Goal: Task Accomplishment & Management: Complete application form

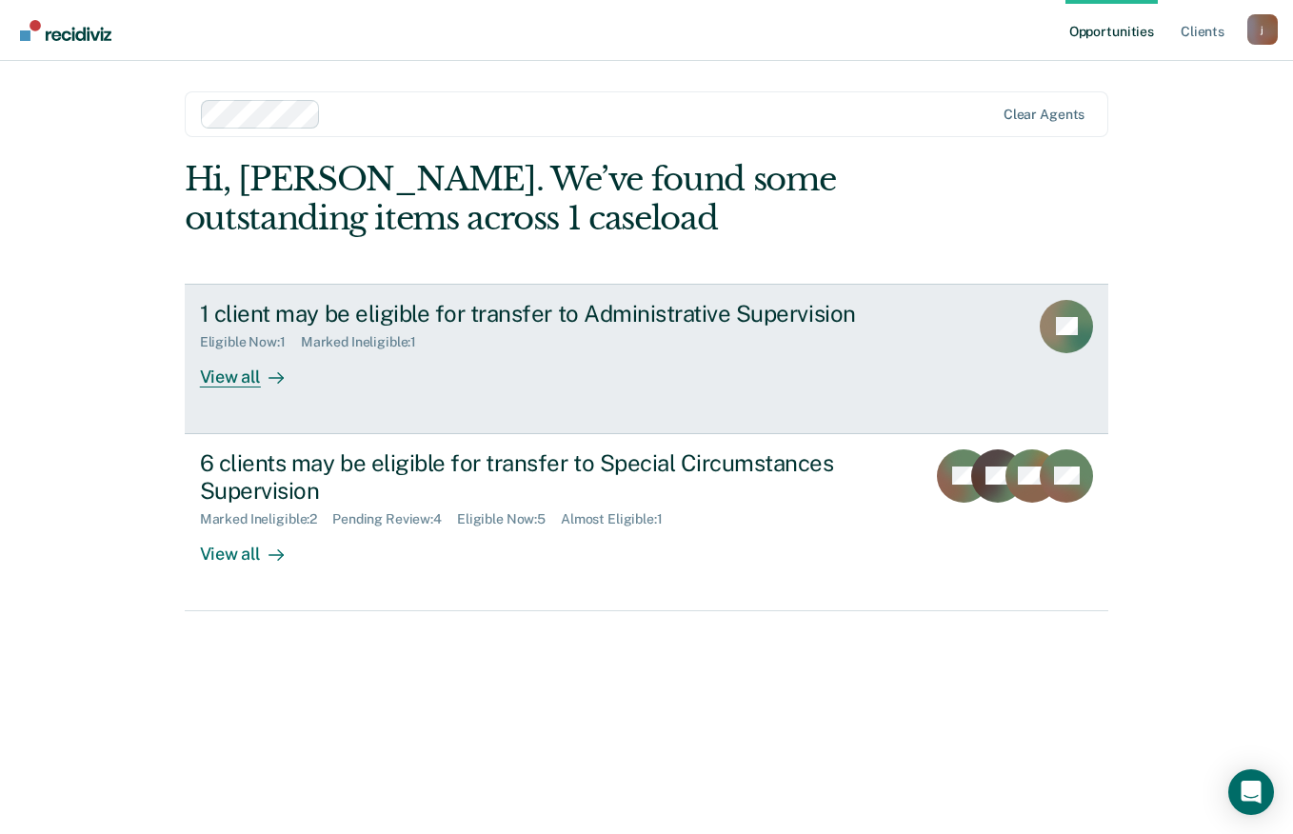
click at [258, 387] on div "View all" at bounding box center [253, 369] width 107 height 37
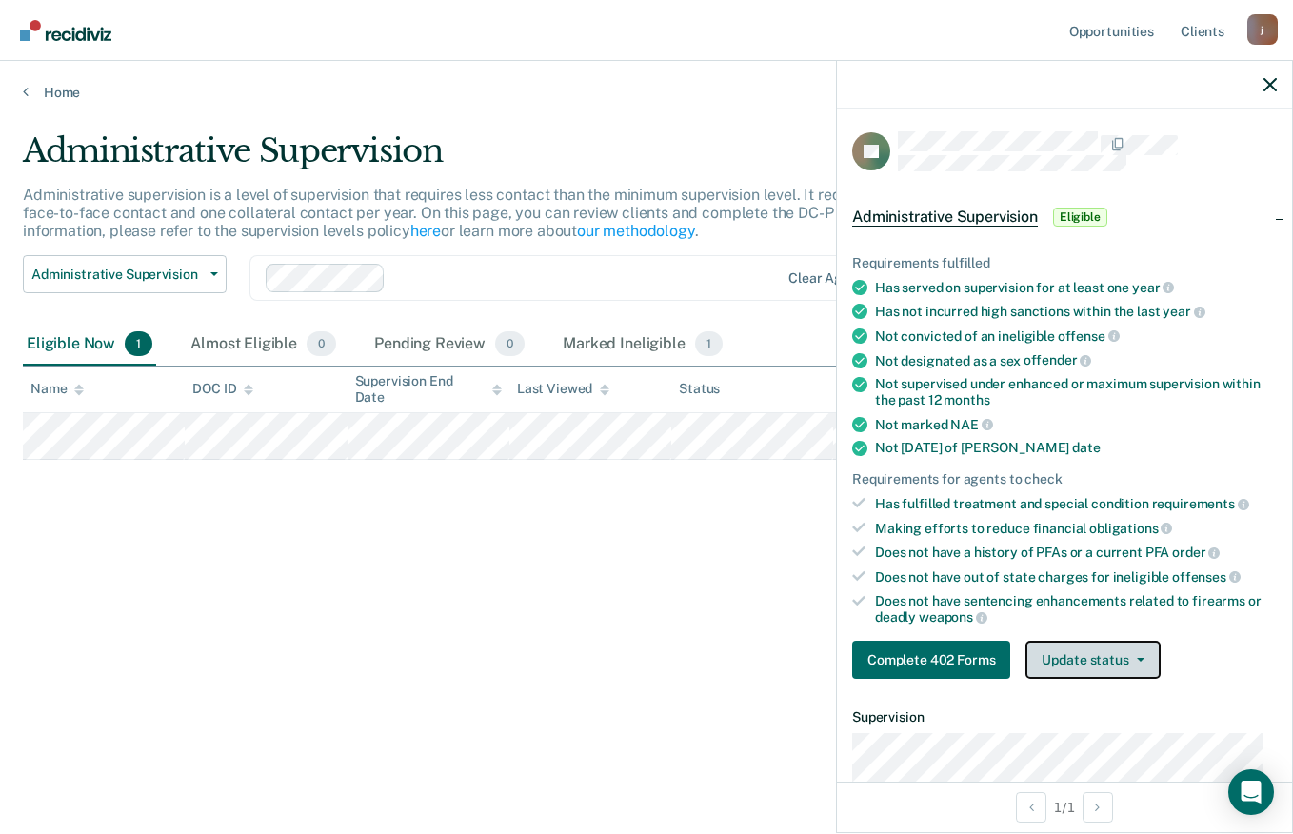
click at [1128, 672] on button "Update status" at bounding box center [1093, 660] width 134 height 38
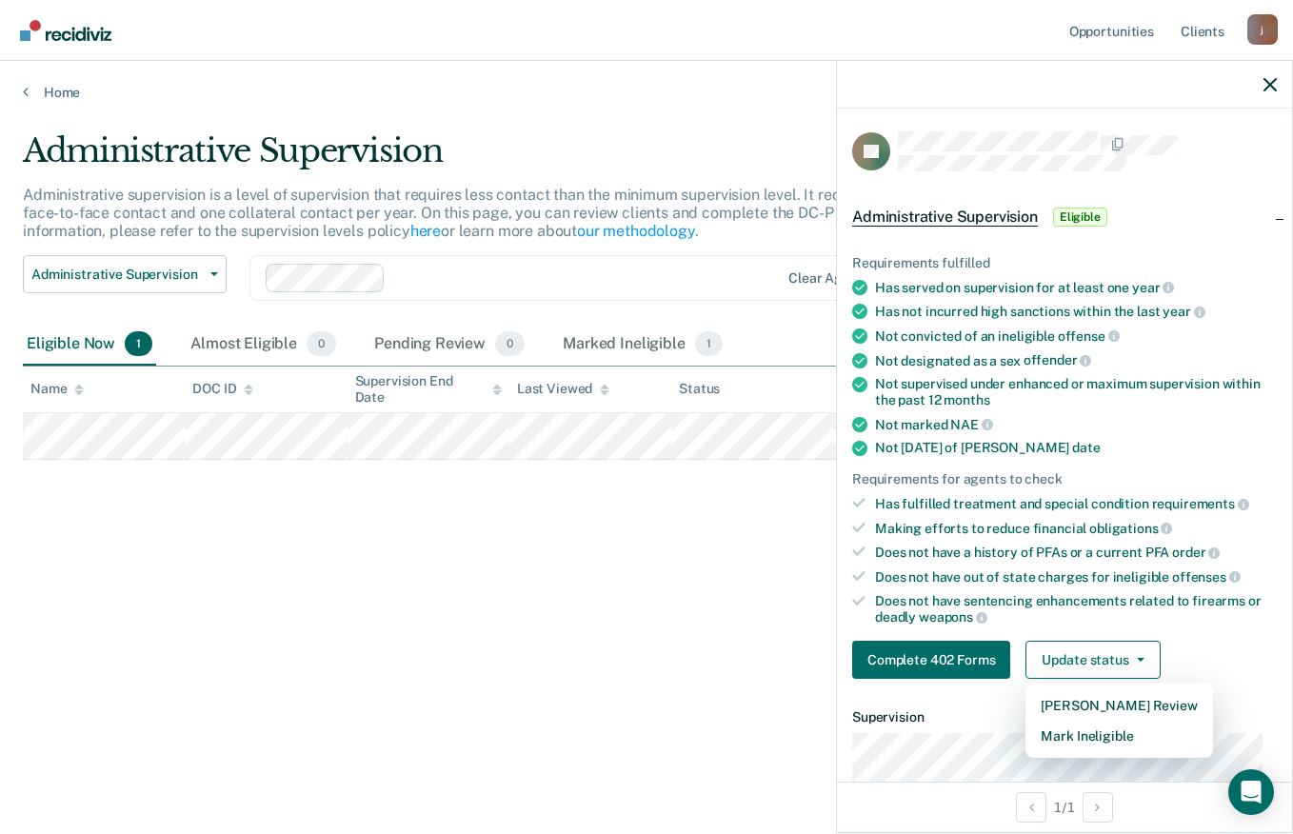
click at [1218, 495] on div "Has fulfilled treatment and special condition requirements" at bounding box center [1076, 503] width 402 height 17
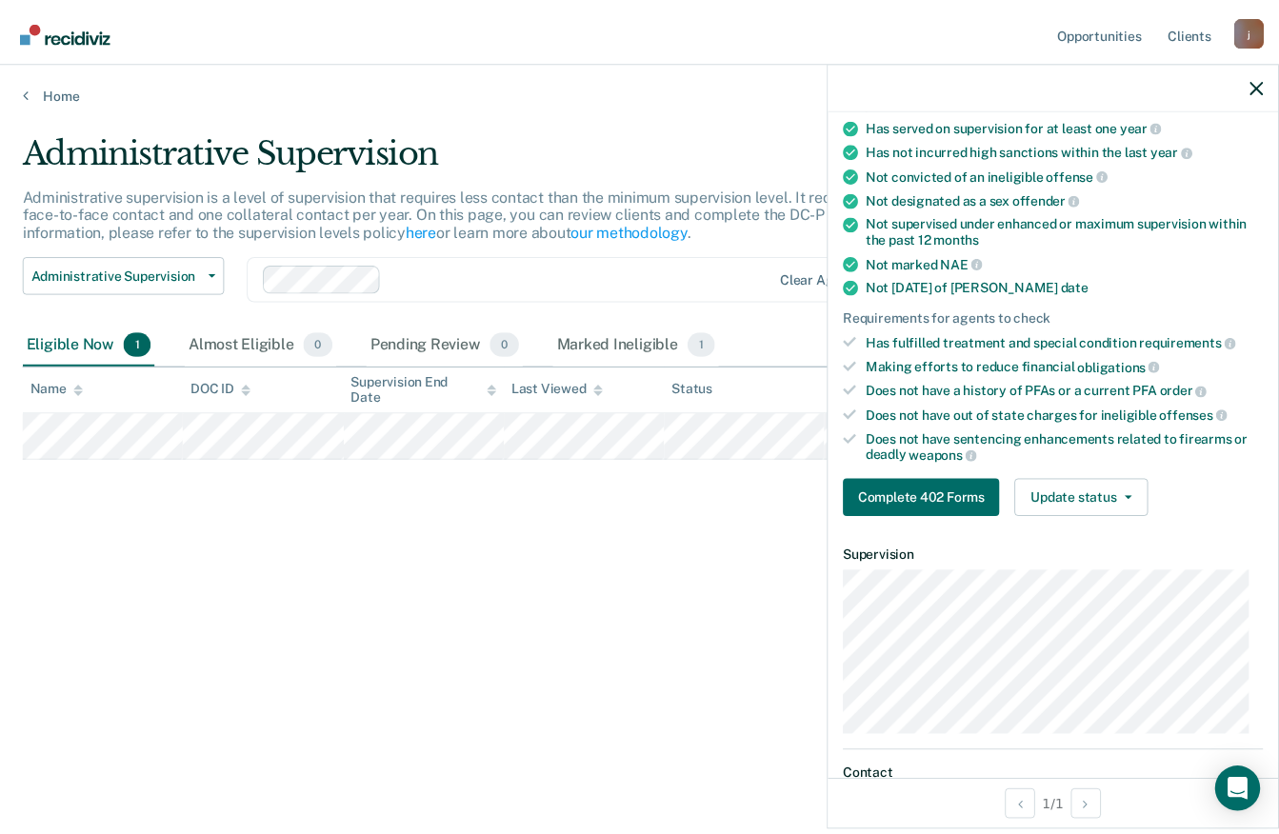
scroll to position [151, 0]
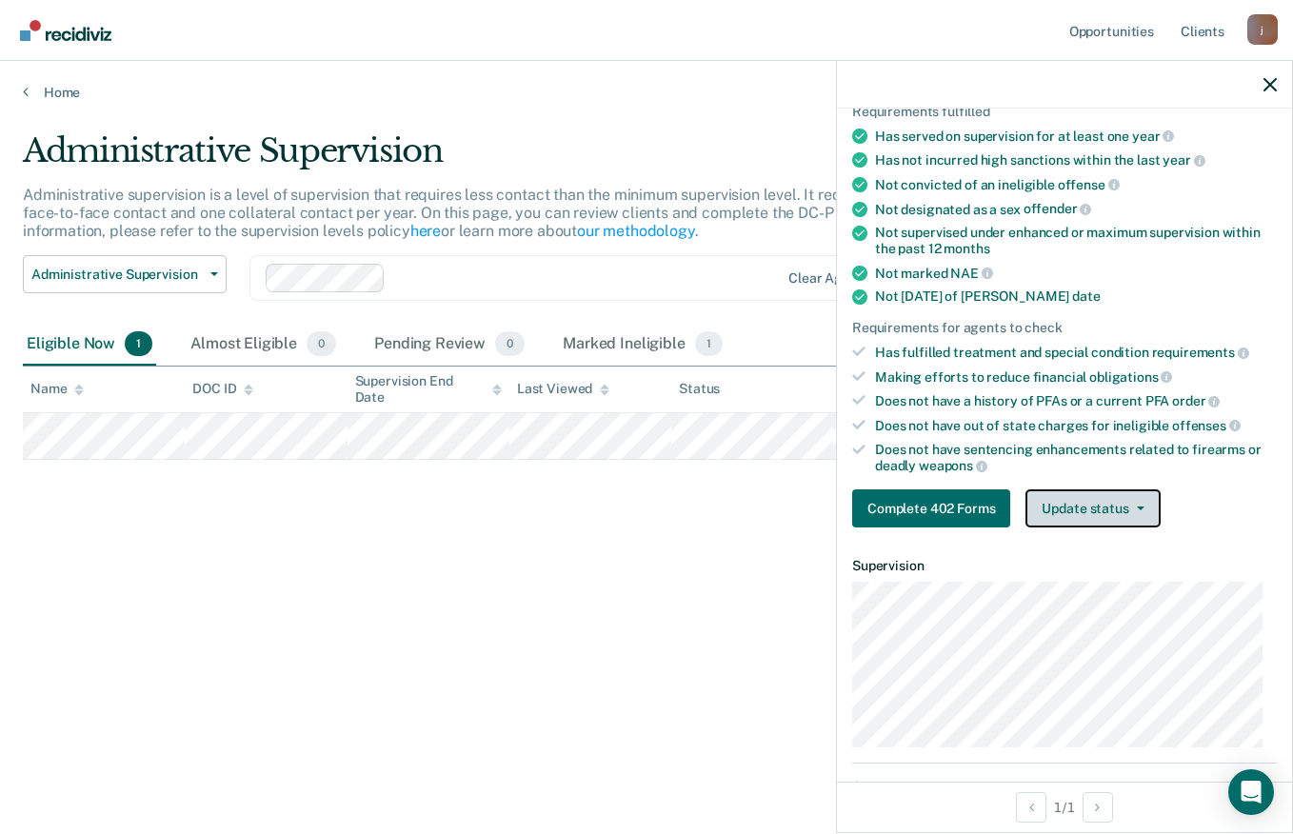
click at [1130, 507] on span "button" at bounding box center [1137, 509] width 15 height 4
click at [766, 622] on div "Administrative Supervision Administrative supervision is a level of supervision…" at bounding box center [647, 411] width 1248 height 560
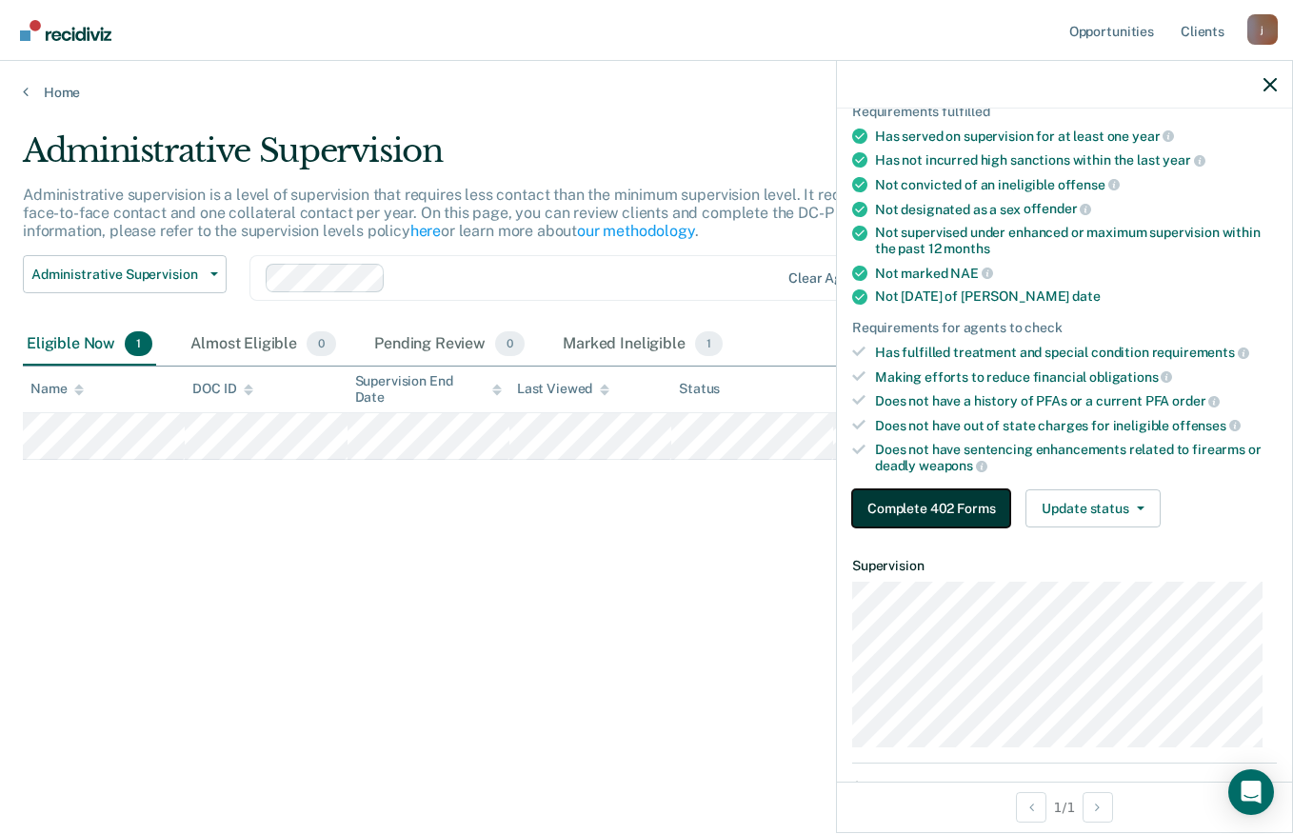
click at [948, 507] on button "Complete 402 Forms" at bounding box center [931, 509] width 158 height 38
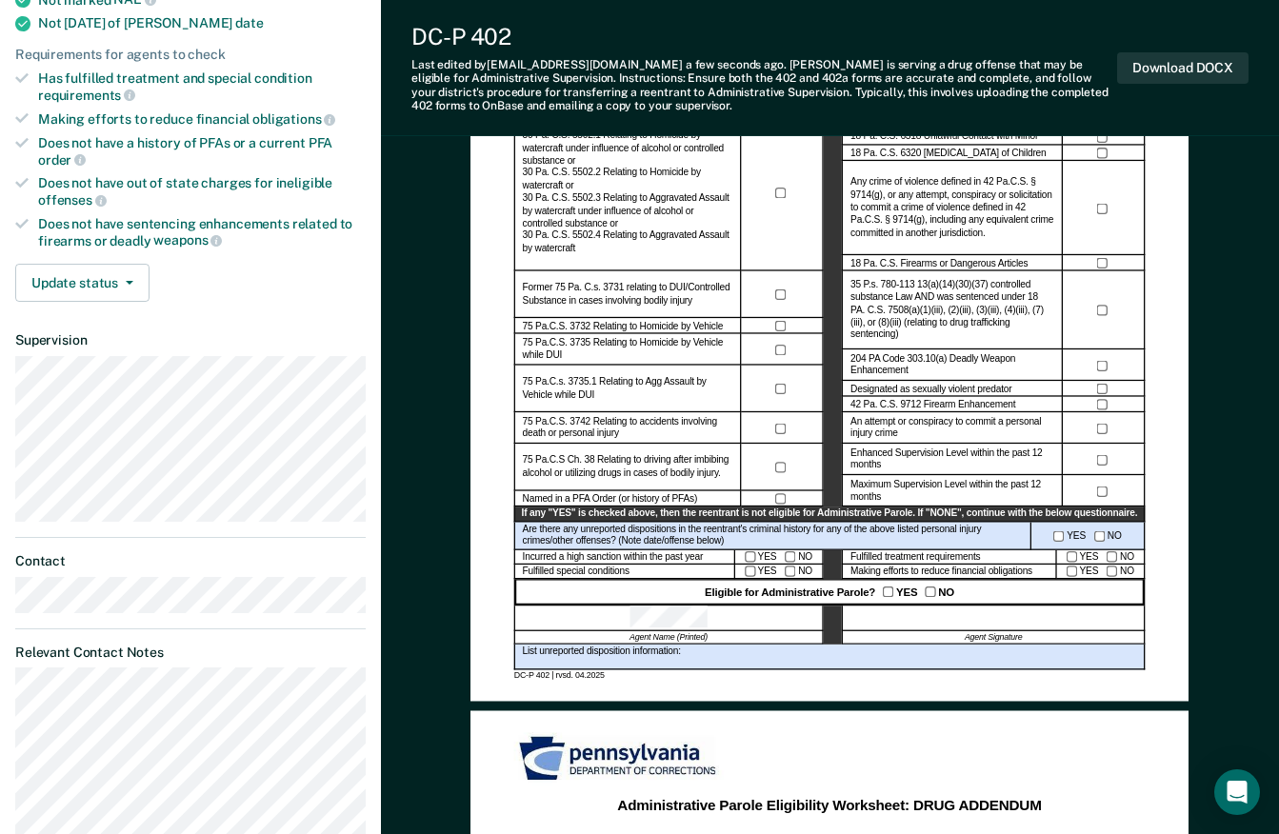
scroll to position [434, 0]
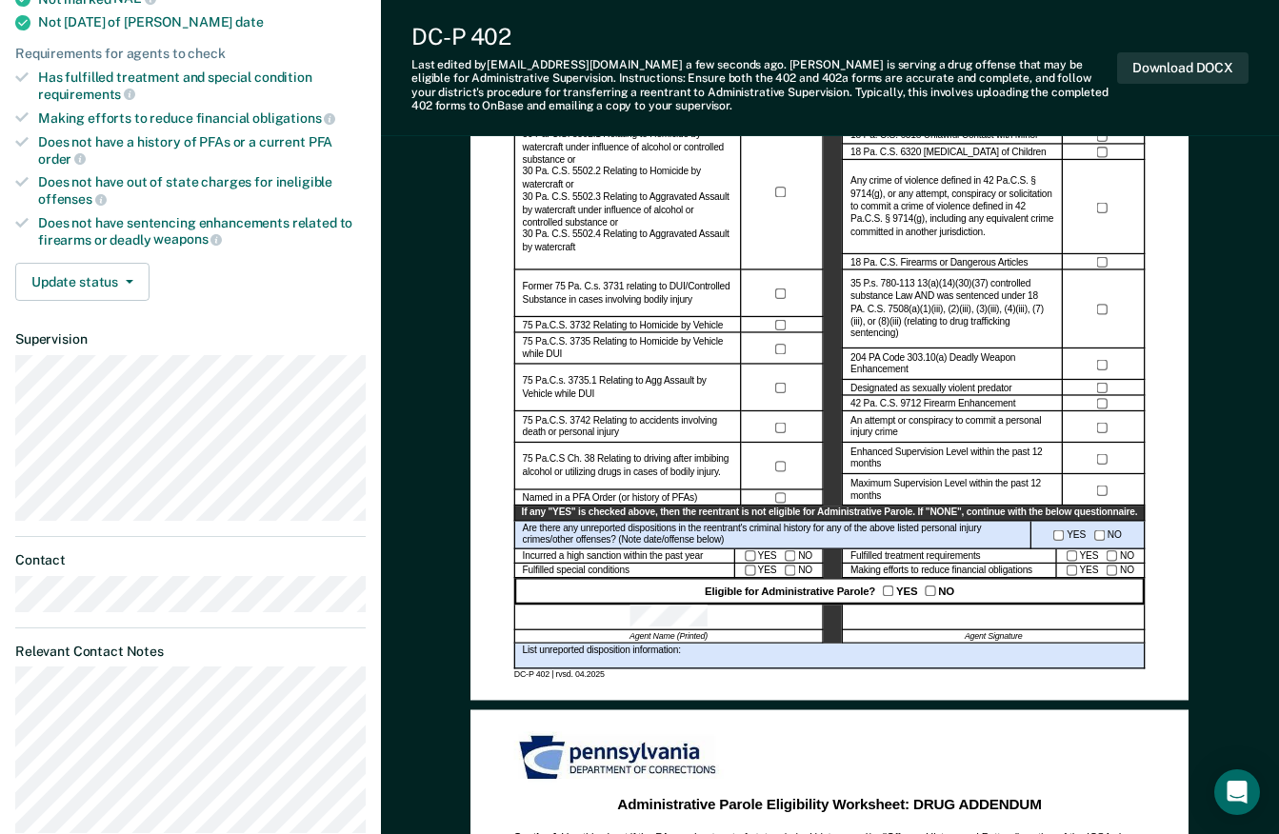
click at [986, 620] on div at bounding box center [994, 618] width 303 height 26
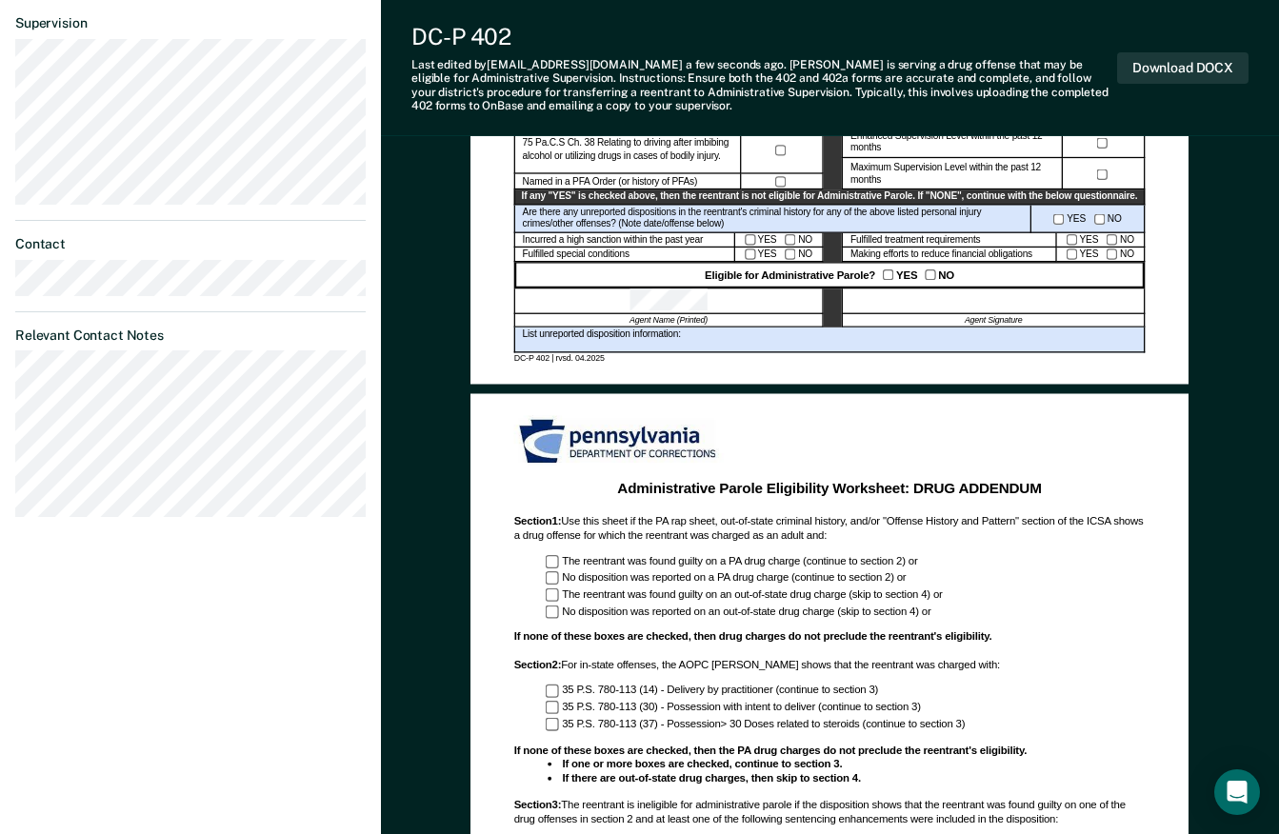
scroll to position [810, 0]
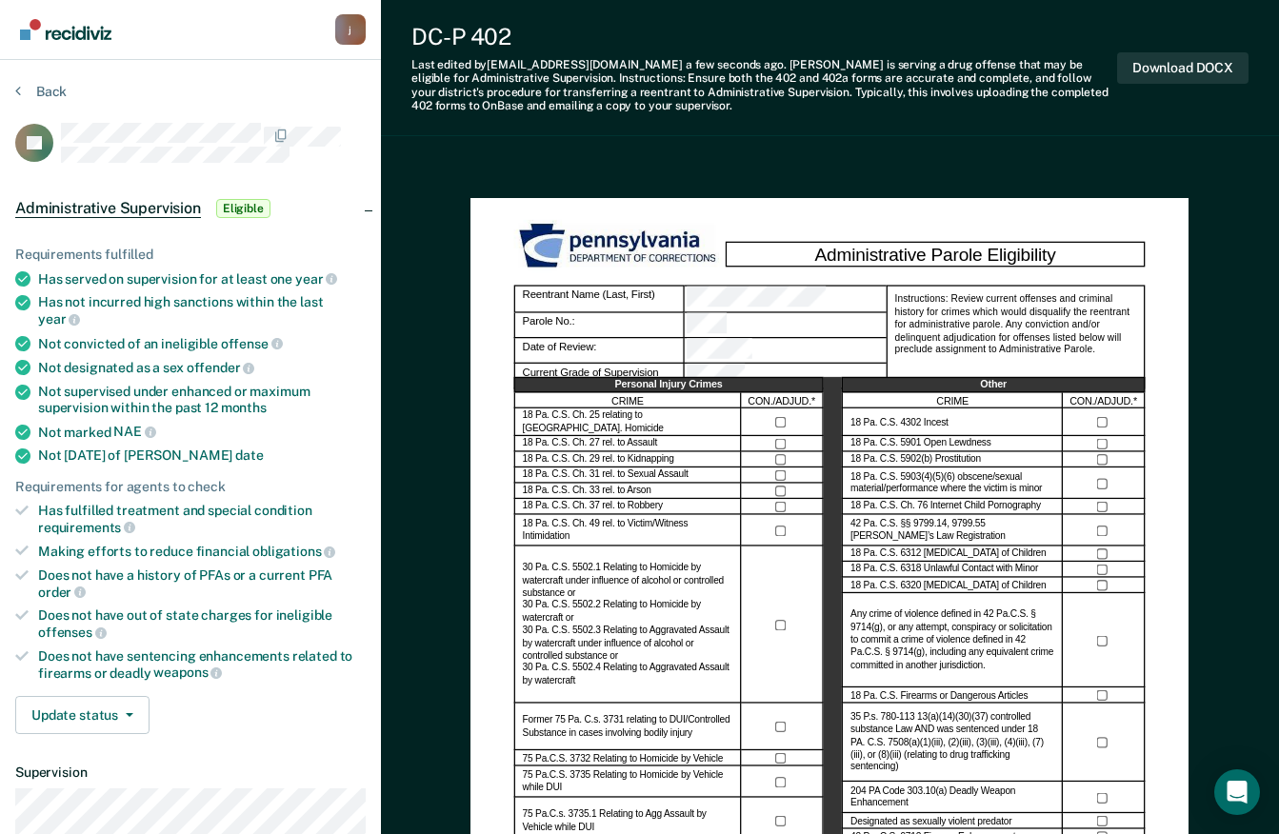
scroll to position [0, 0]
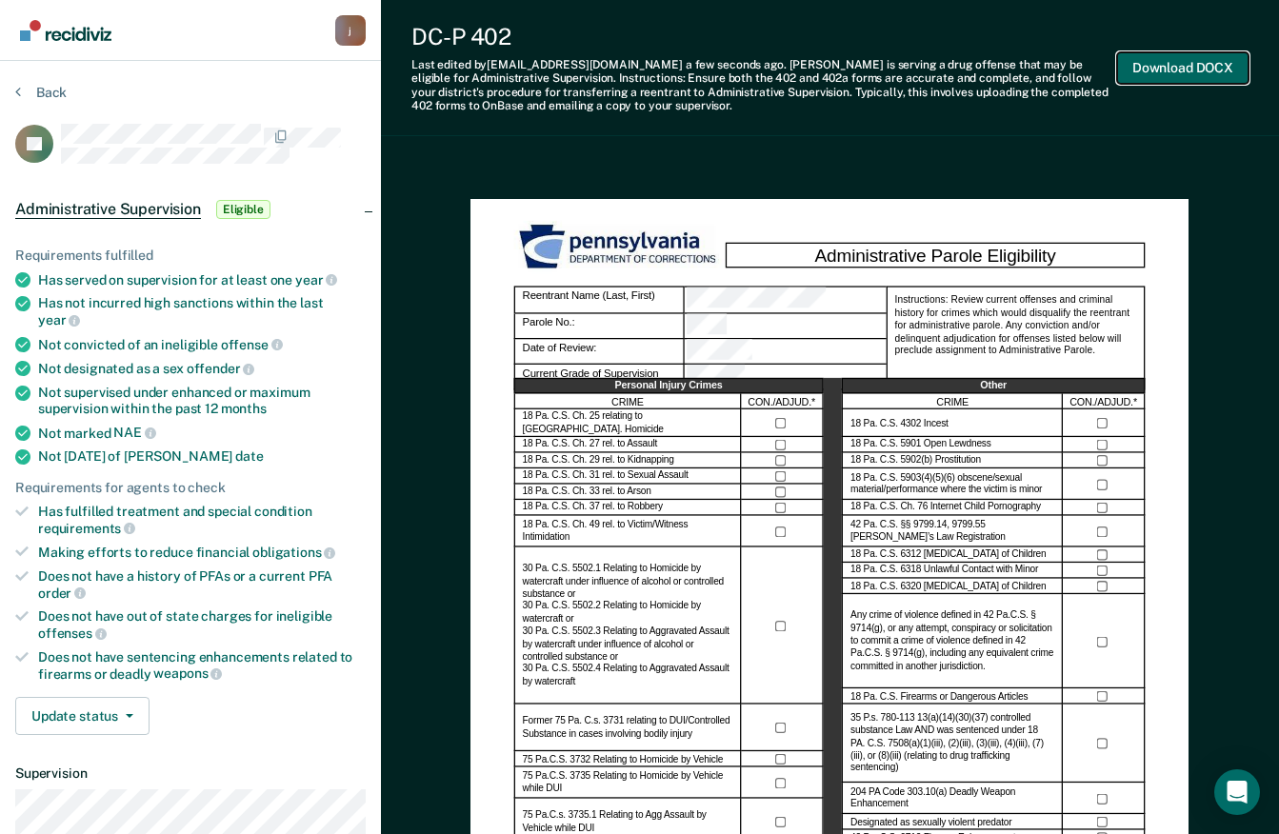
click at [1217, 60] on button "Download DOCX" at bounding box center [1182, 67] width 131 height 31
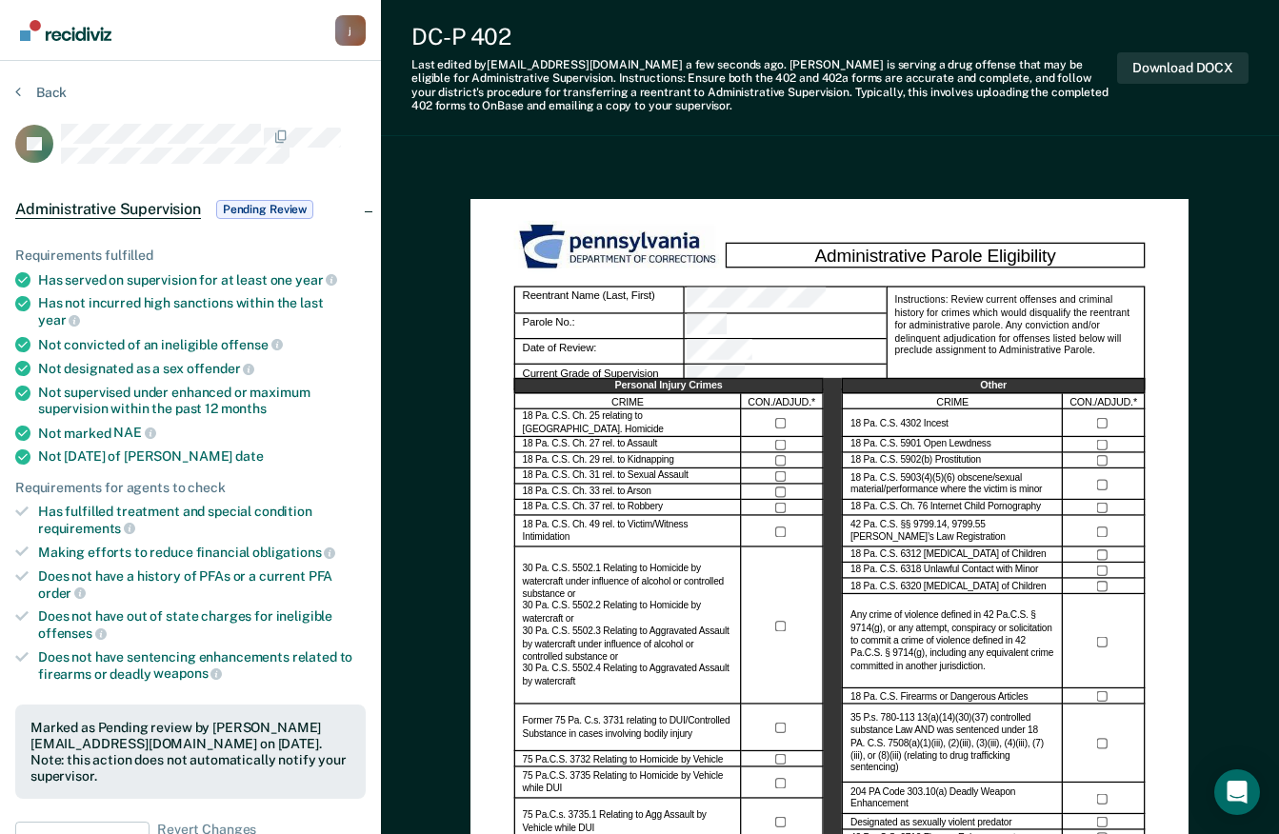
click at [161, 360] on div "Not designated as a sex offender" at bounding box center [202, 368] width 328 height 17
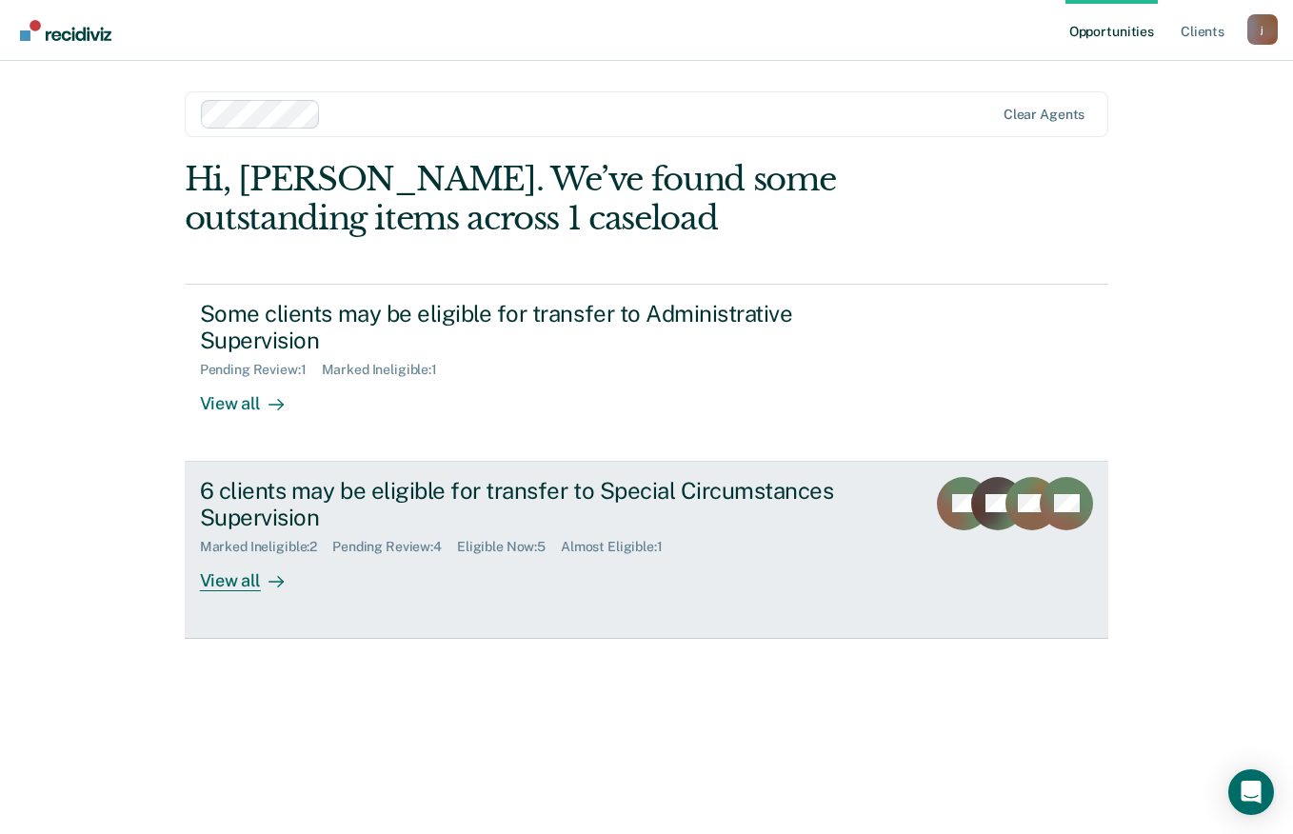
click at [247, 591] on div "View all" at bounding box center [253, 573] width 107 height 37
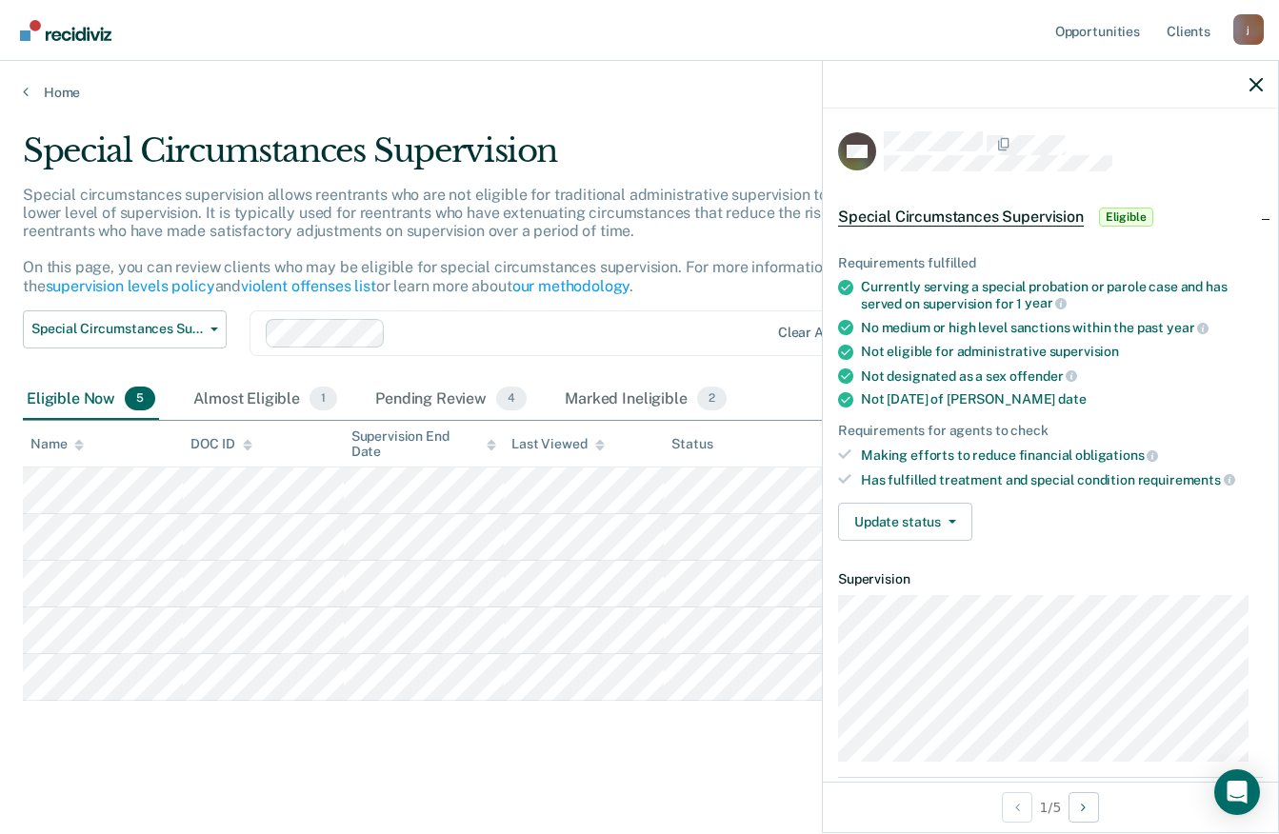
click at [1138, 220] on span "Eligible" at bounding box center [1126, 217] width 54 height 19
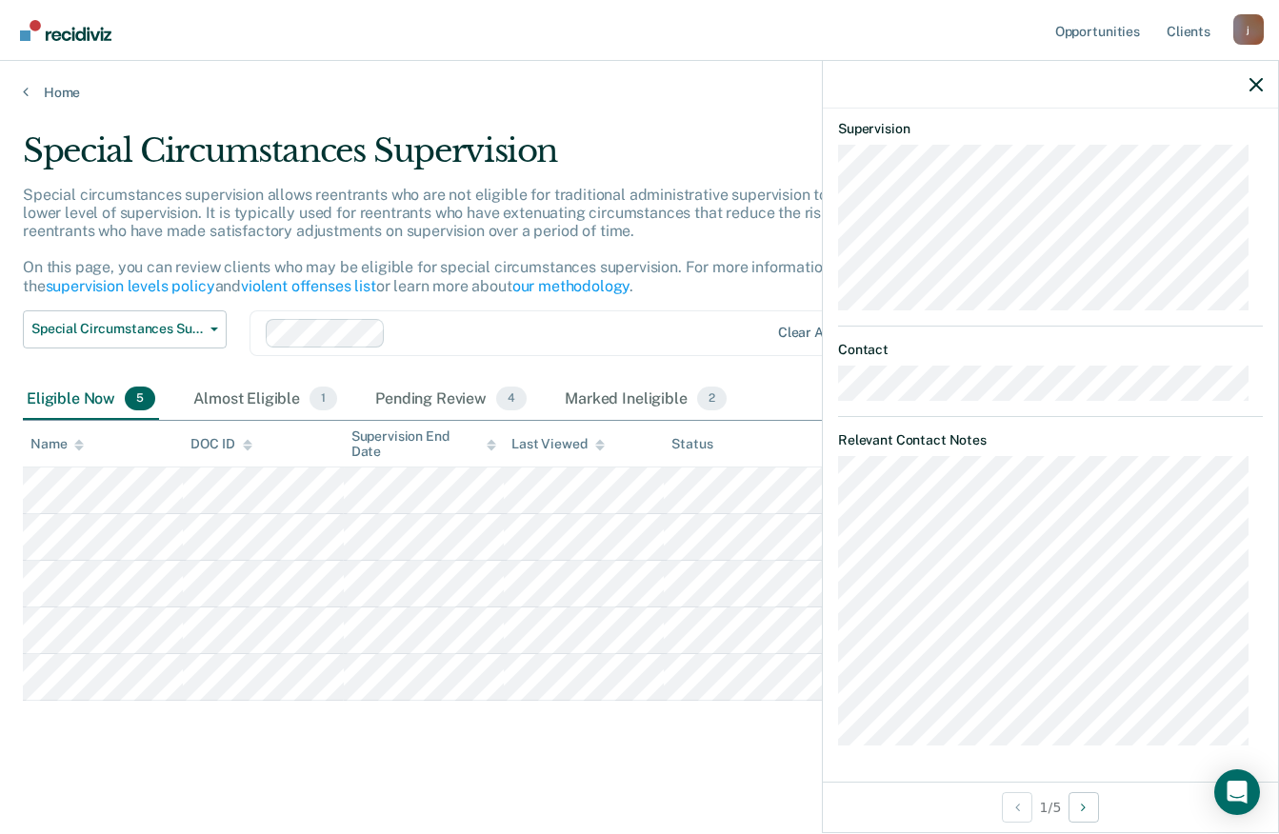
scroll to position [4, 0]
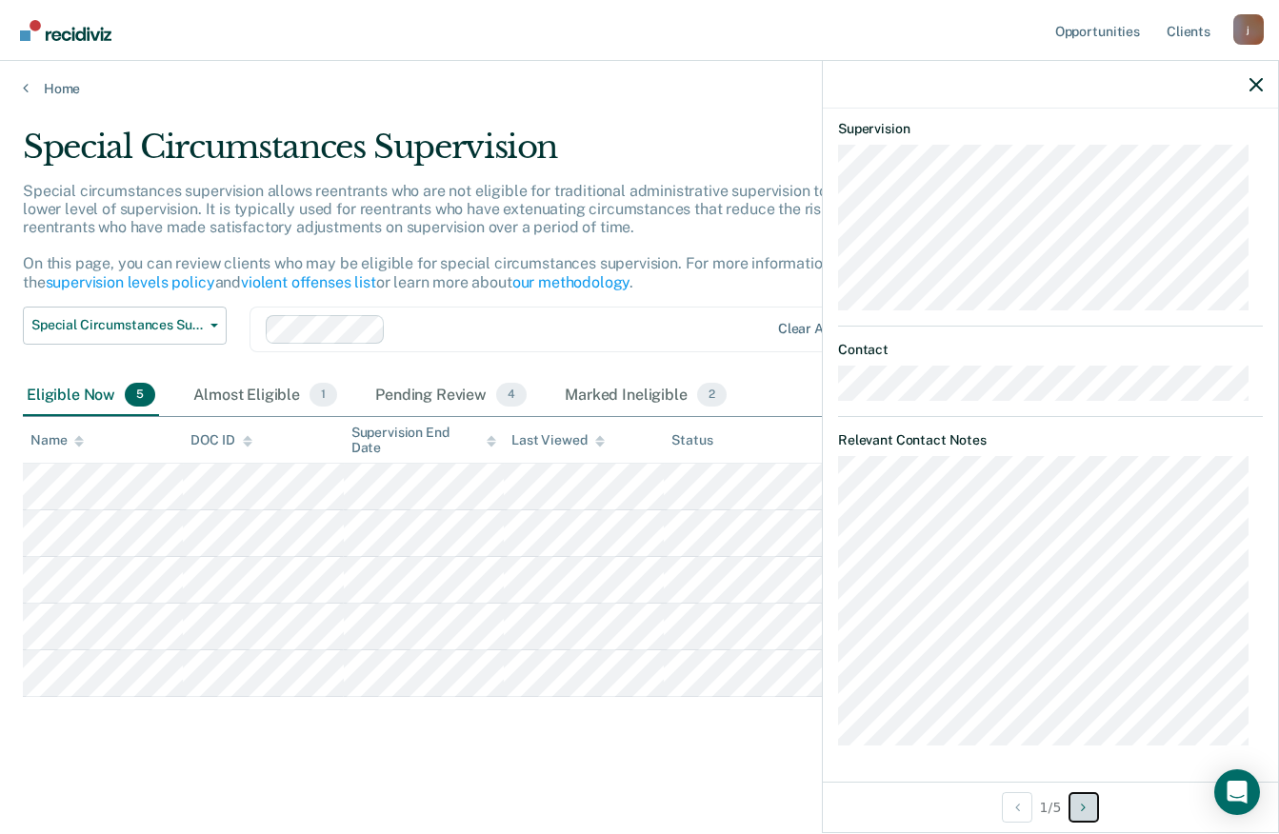
click at [1093, 822] on button "Next Opportunity" at bounding box center [1084, 807] width 30 height 30
click at [1086, 808] on icon "Next Opportunity" at bounding box center [1083, 807] width 5 height 13
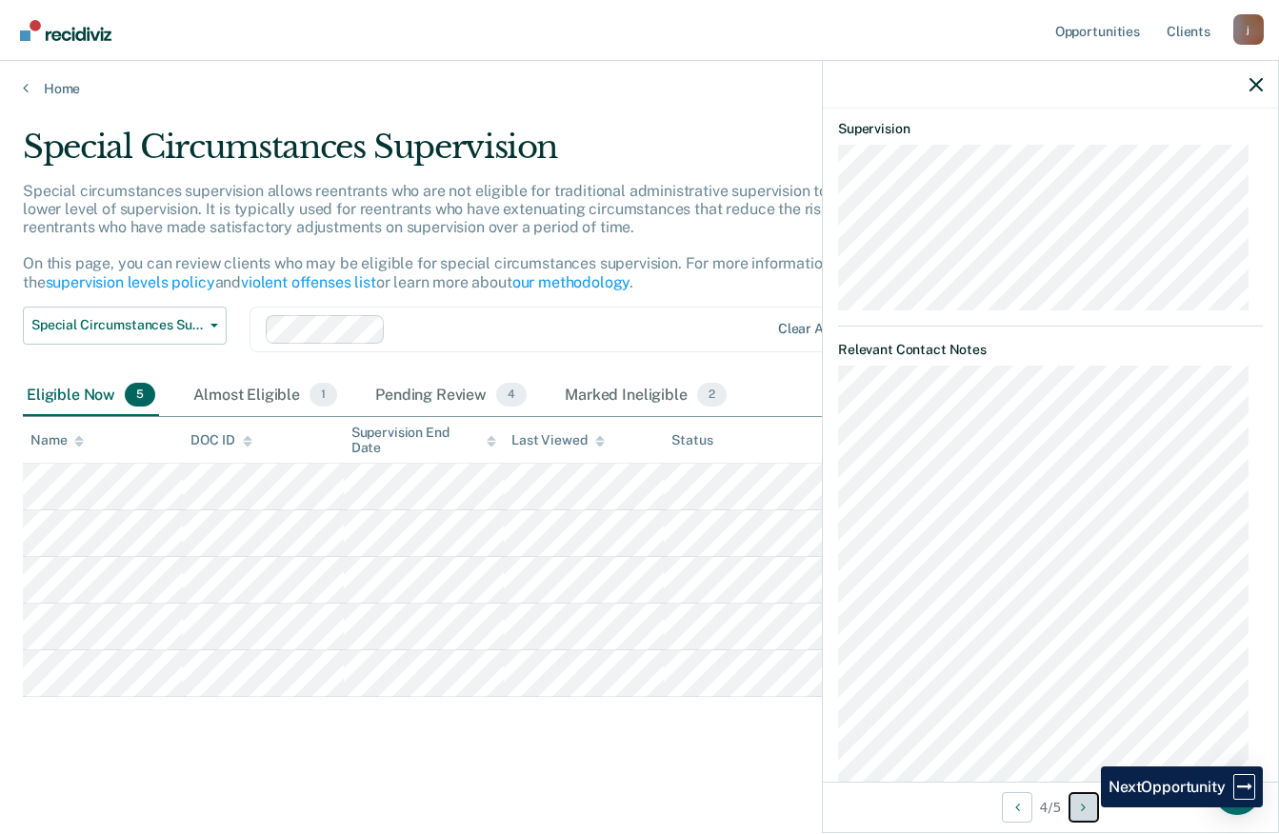
click at [1086, 808] on icon "Next Opportunity" at bounding box center [1083, 807] width 5 height 13
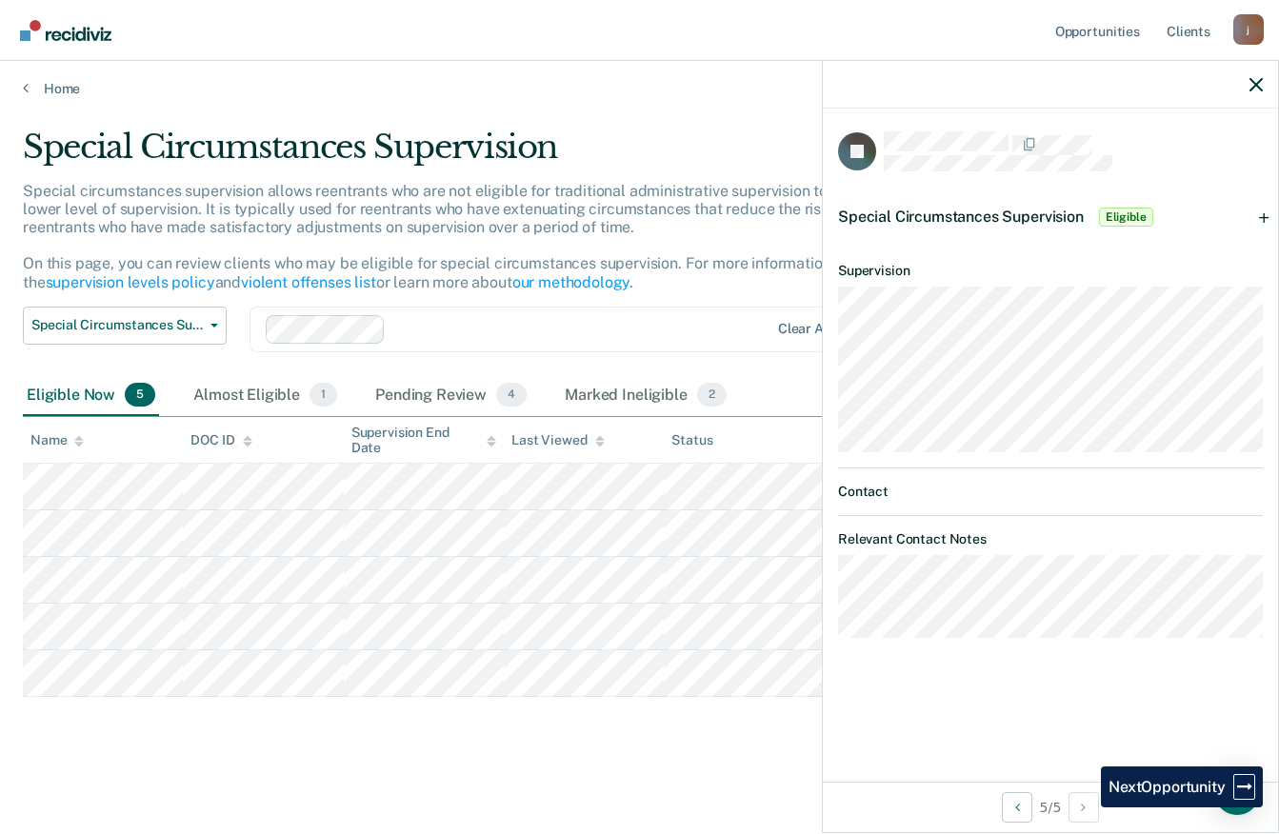
scroll to position [0, 0]
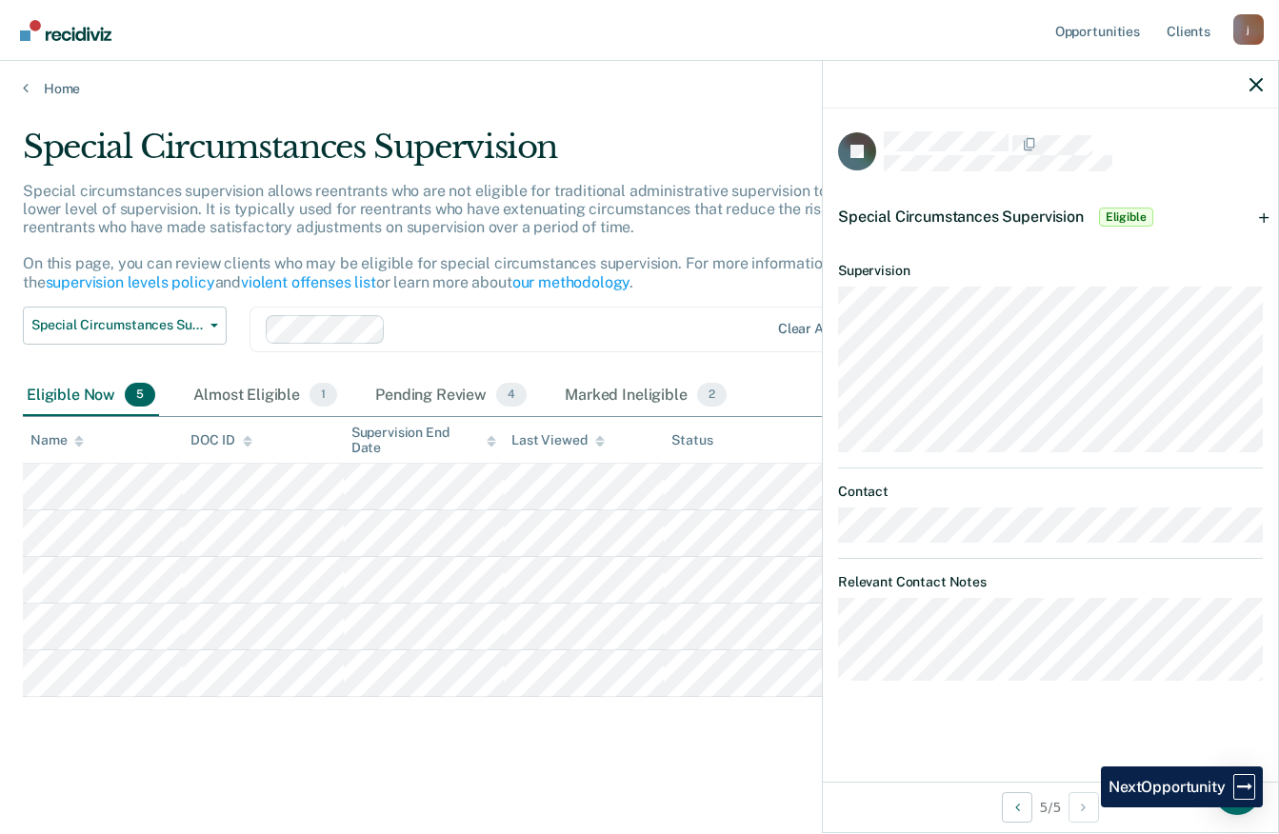
click at [1130, 223] on span "Eligible" at bounding box center [1126, 217] width 54 height 19
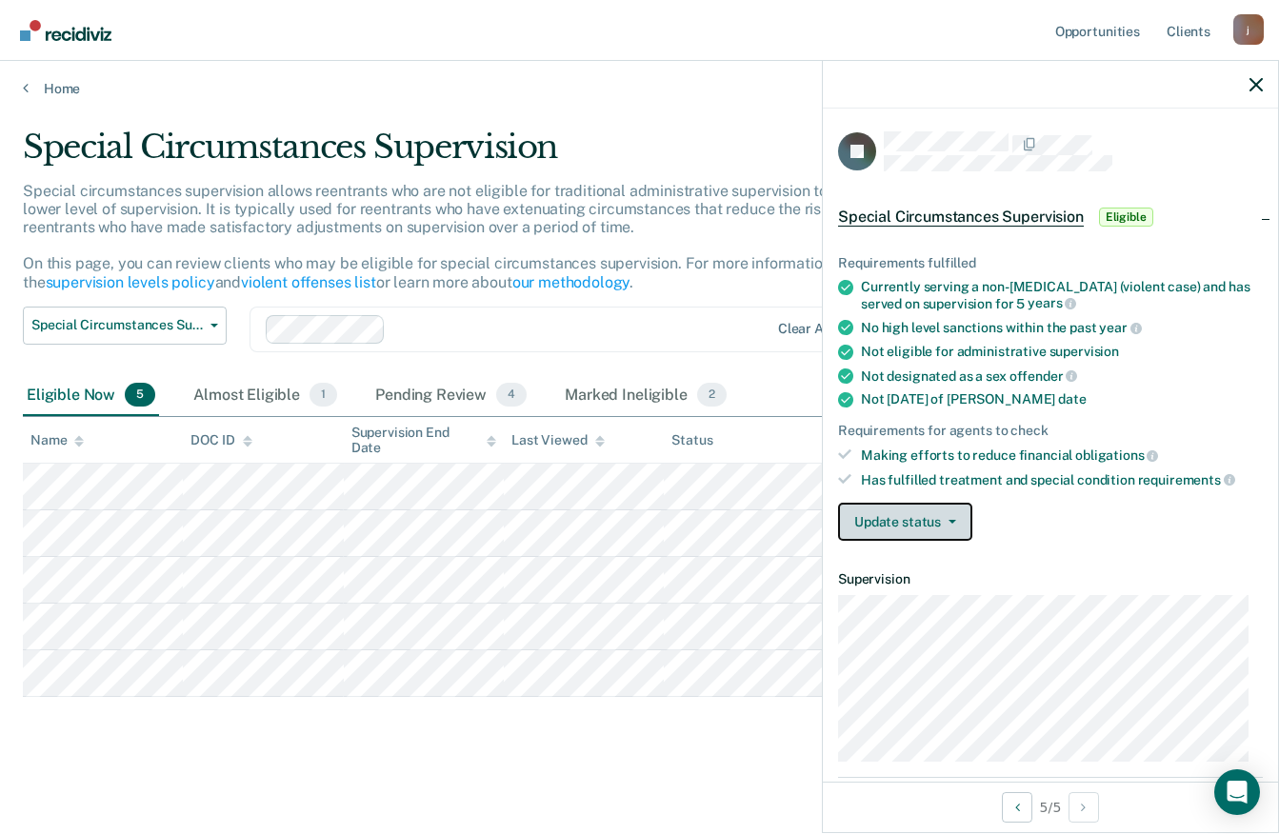
click at [951, 520] on icon "button" at bounding box center [953, 522] width 8 height 4
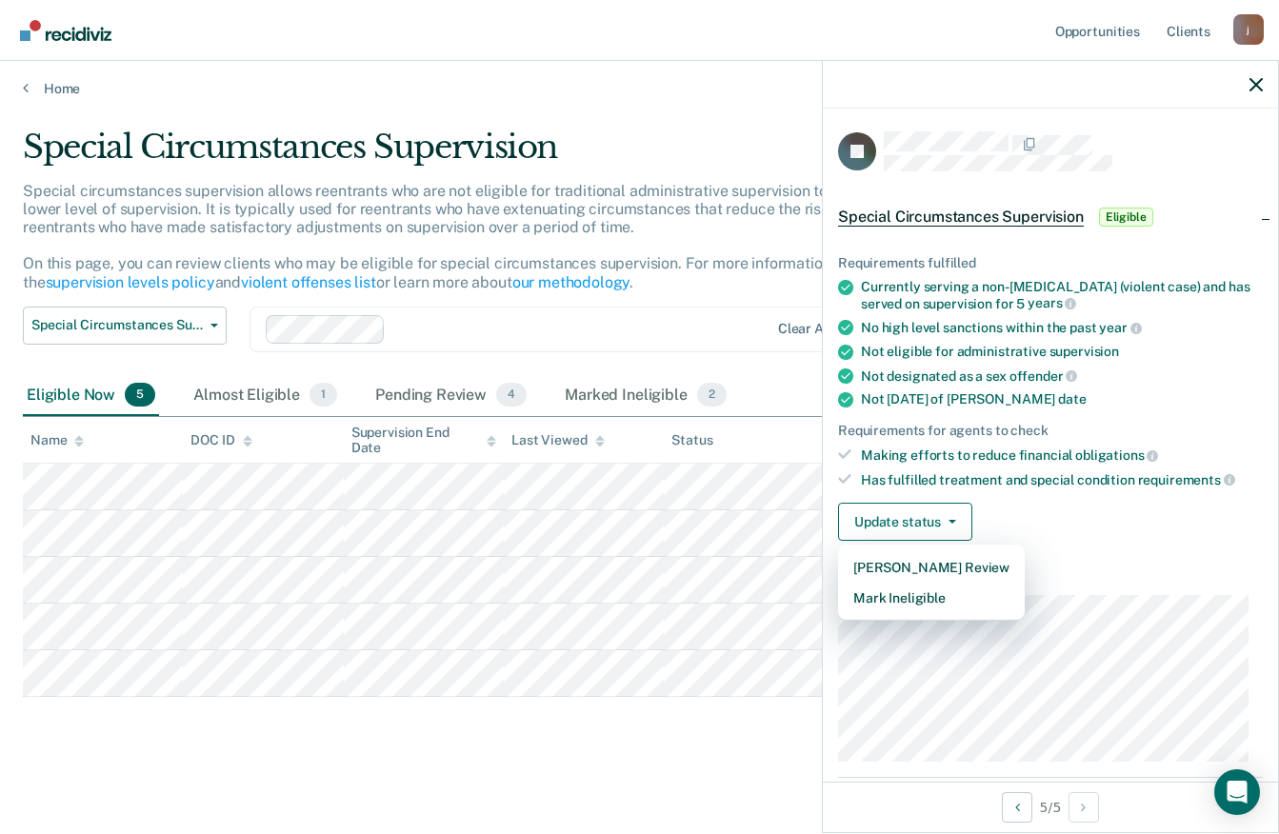
click at [1072, 569] on article "JF Special Circumstances Supervision Eligible Requirements fulfilled Currently …" at bounding box center [1050, 560] width 425 height 859
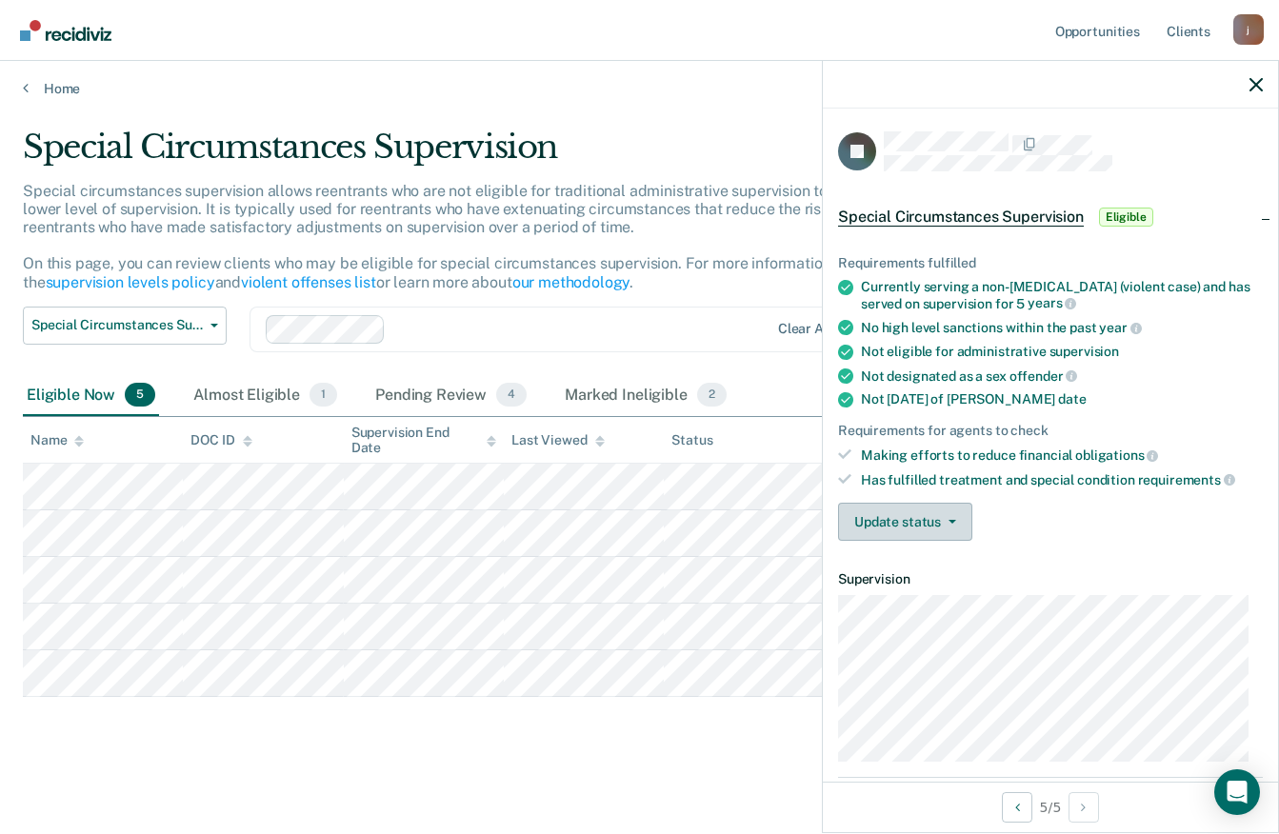
click at [951, 520] on icon "button" at bounding box center [953, 522] width 8 height 4
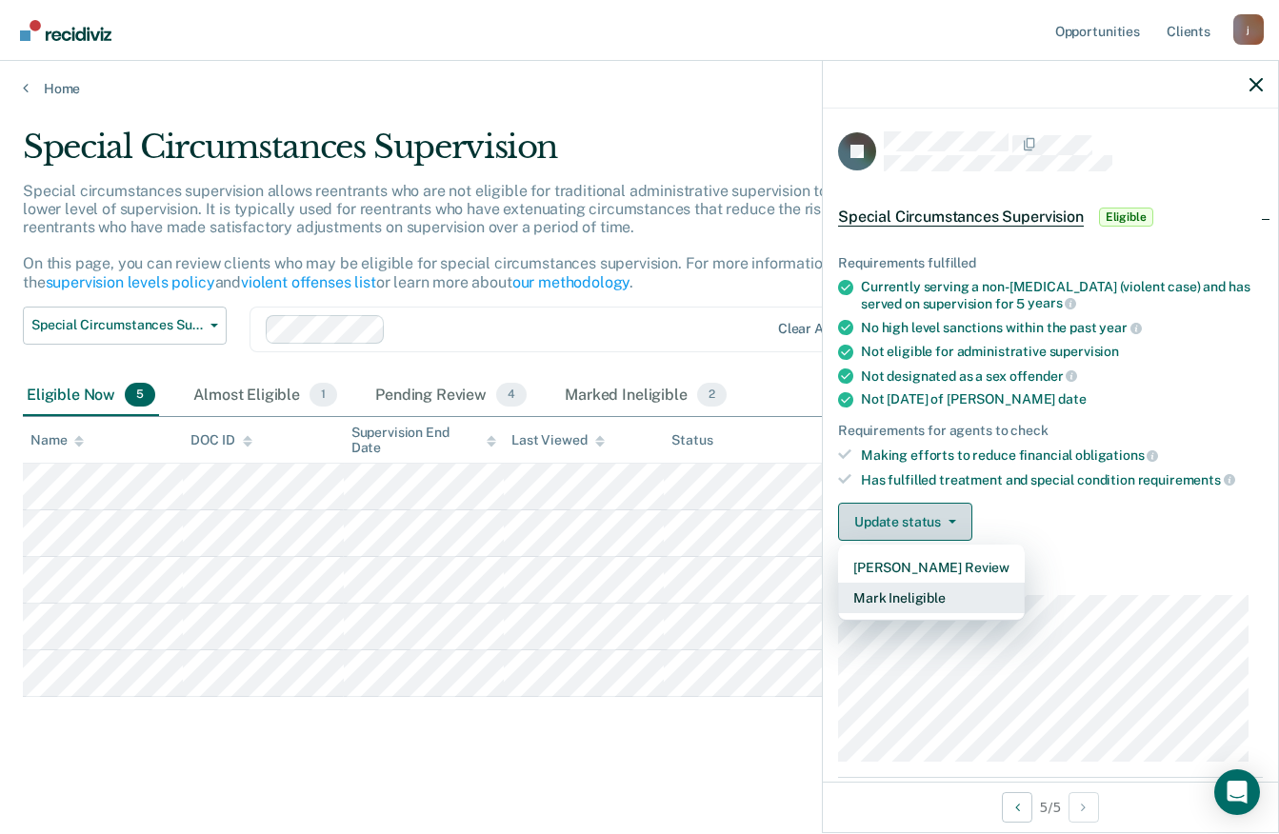
click at [934, 603] on button "Mark Ineligible" at bounding box center [931, 598] width 187 height 30
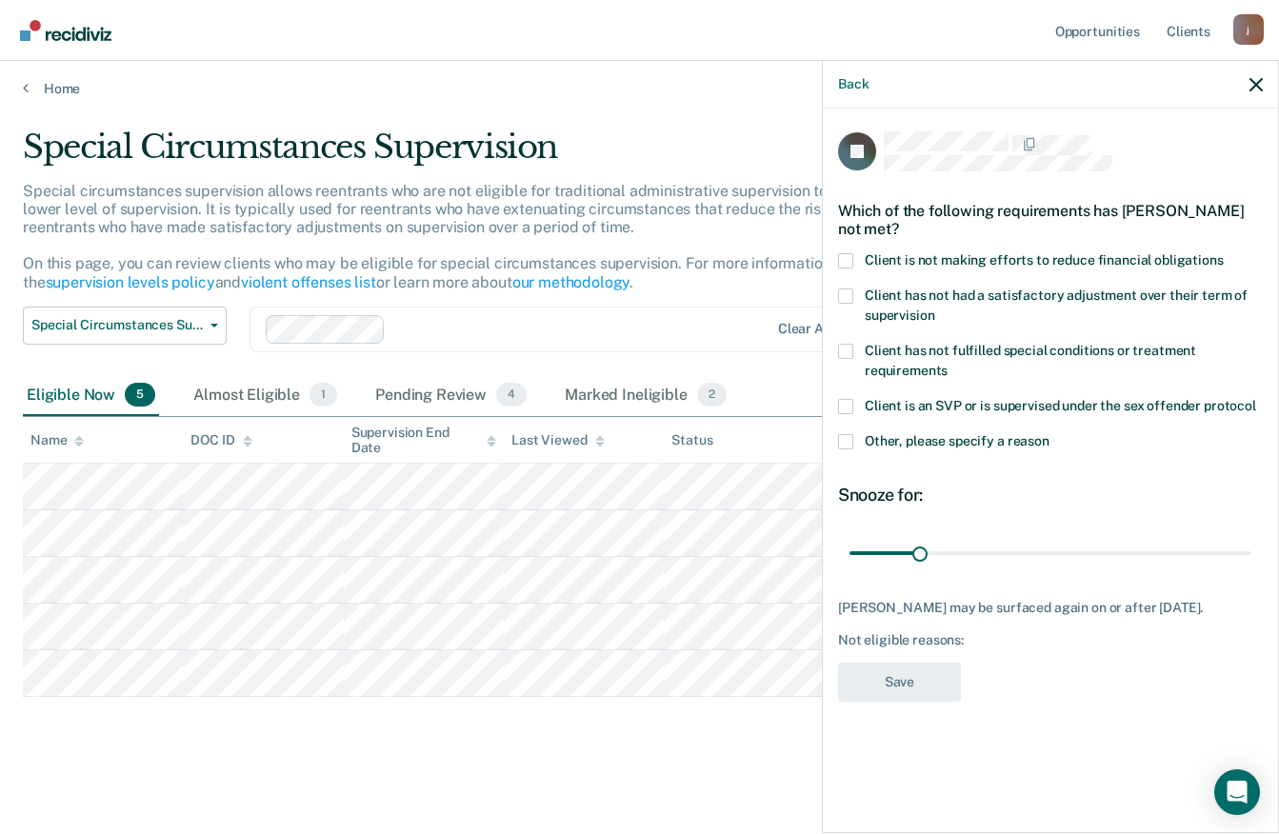
click at [851, 253] on span at bounding box center [845, 260] width 15 height 15
click at [1224, 253] on input "Client is not making efforts to reduce financial obligations" at bounding box center [1224, 253] width 0 height 0
click at [918, 687] on button "Save" at bounding box center [899, 682] width 123 height 39
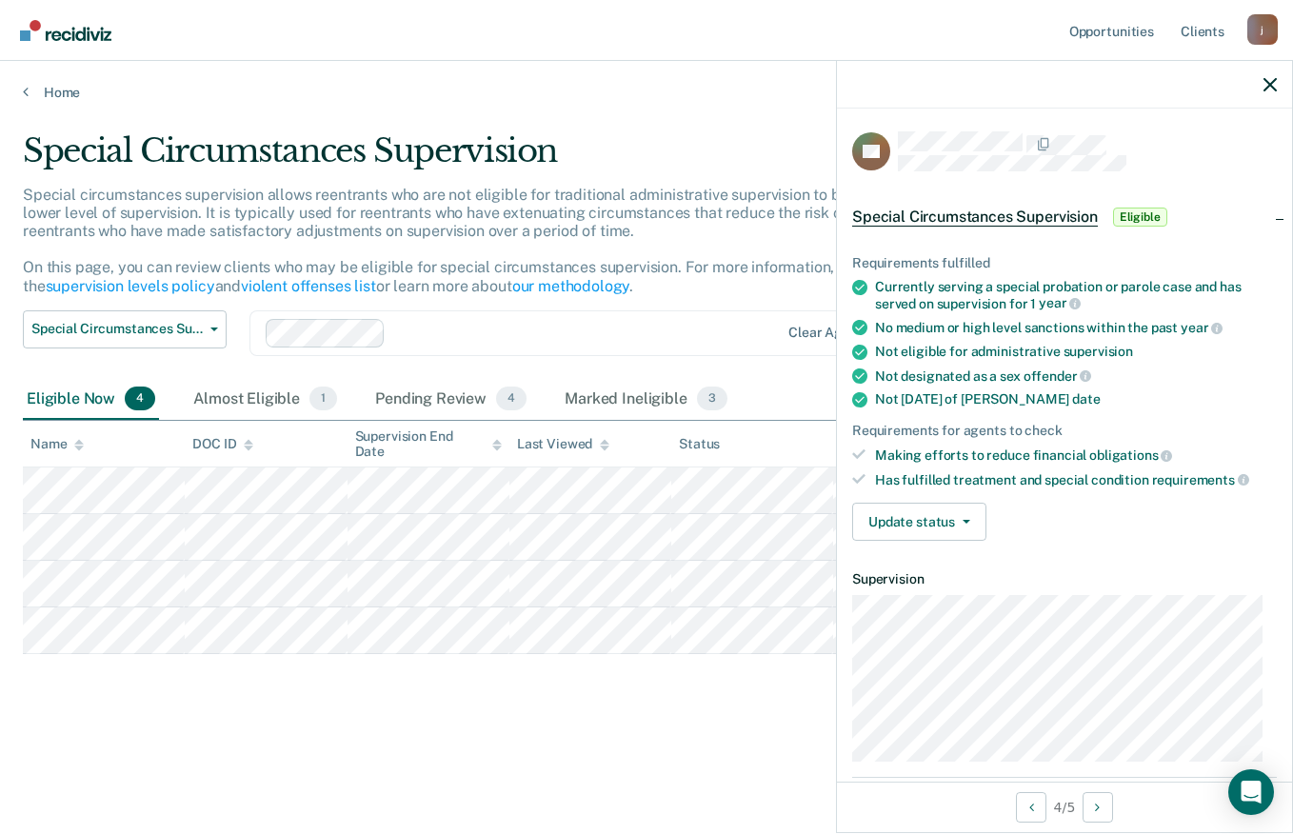
click at [1154, 216] on span "Eligible" at bounding box center [1140, 217] width 54 height 19
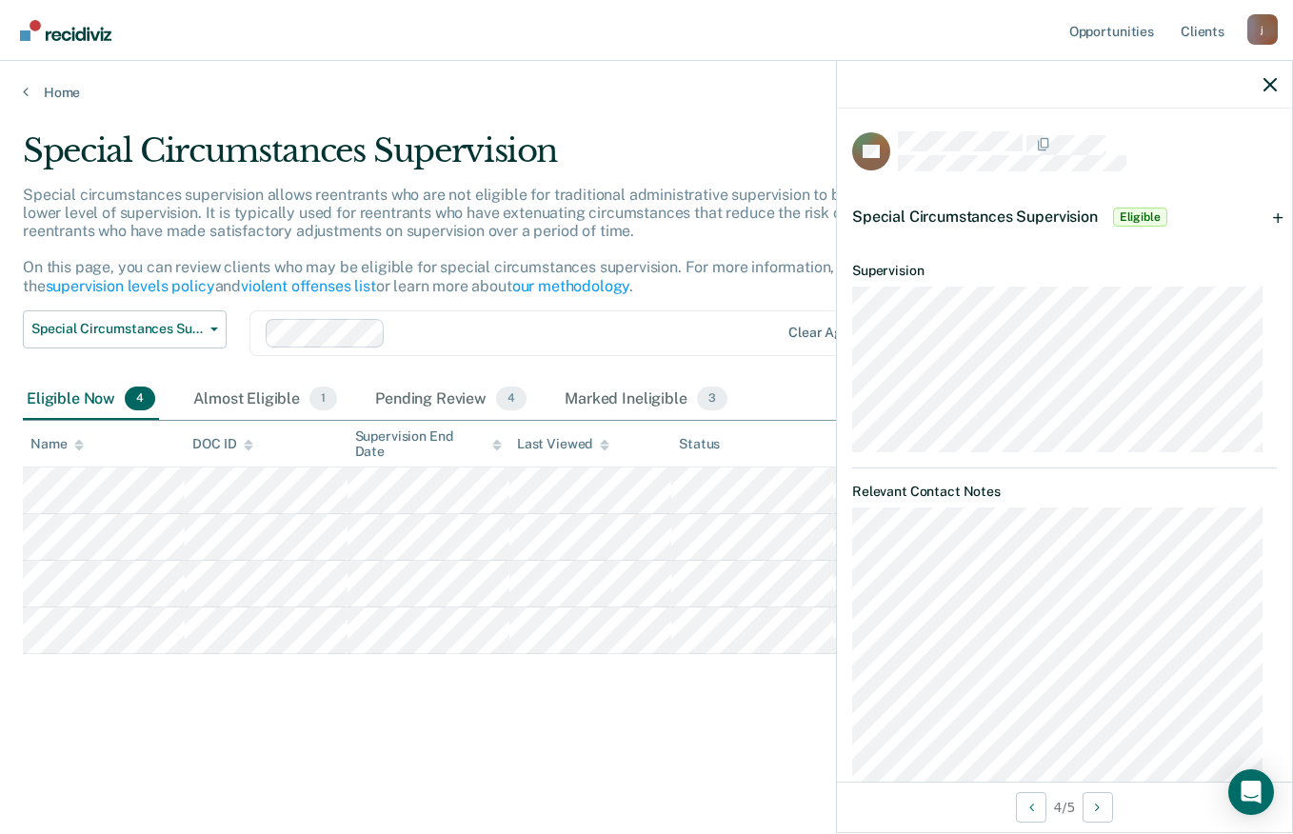
click at [1153, 209] on span "Eligible" at bounding box center [1140, 217] width 54 height 19
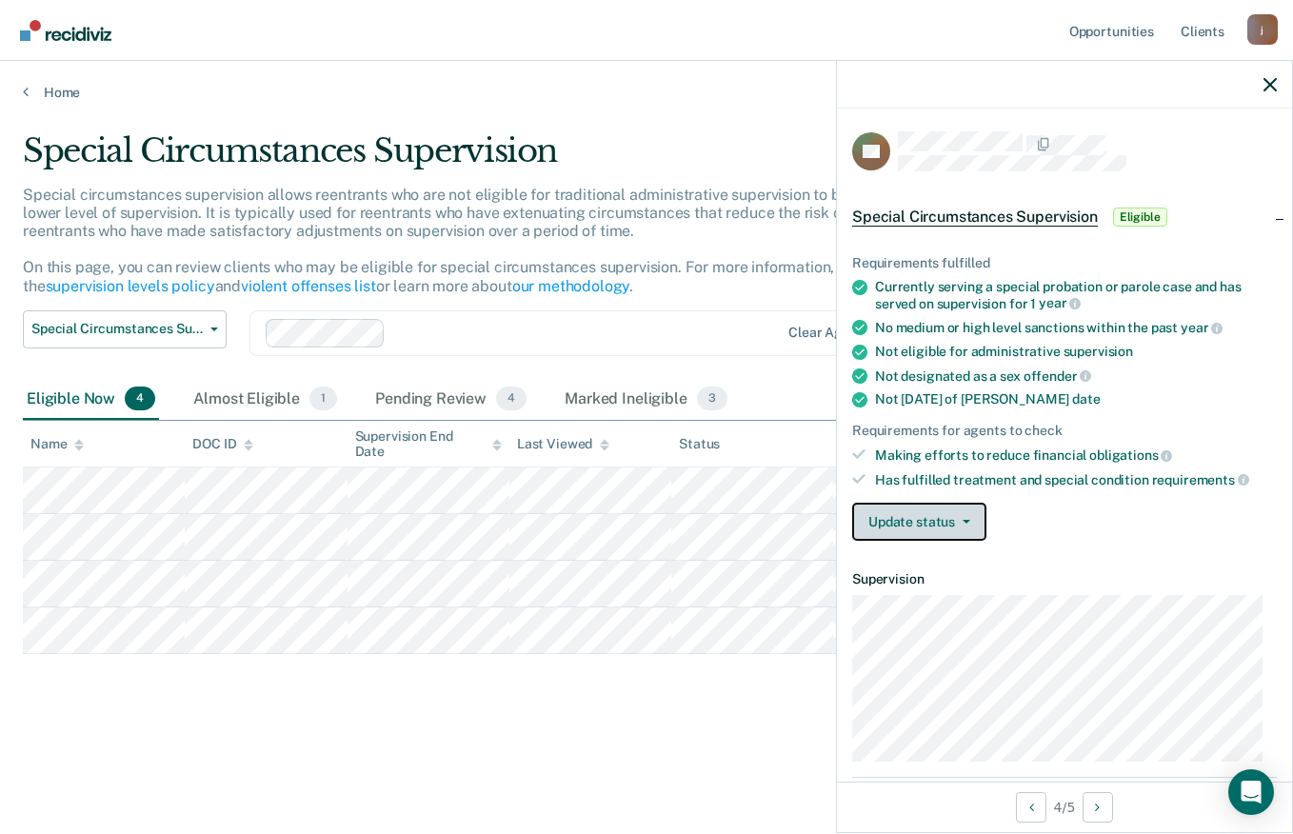
click at [963, 520] on icon "button" at bounding box center [967, 522] width 8 height 4
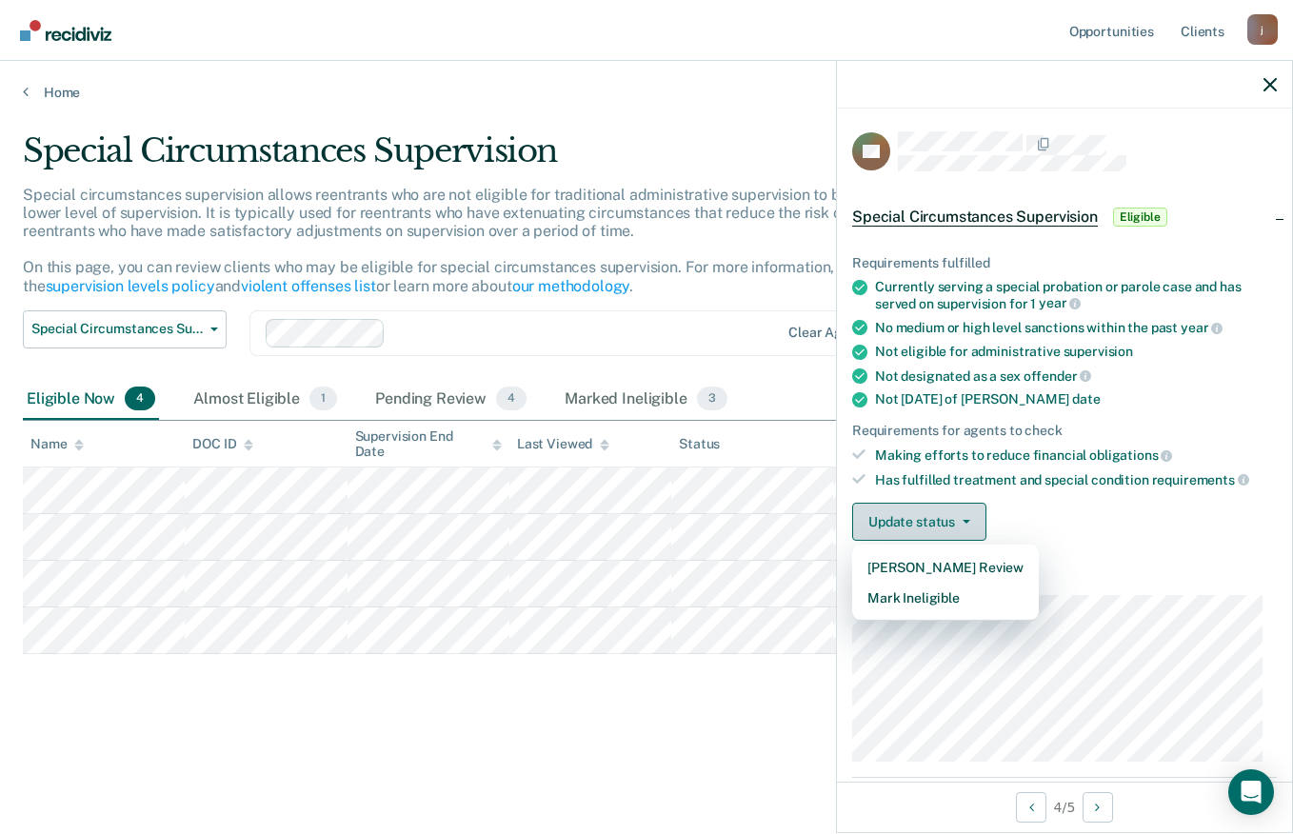
click at [944, 596] on button "Mark Ineligible" at bounding box center [945, 598] width 187 height 30
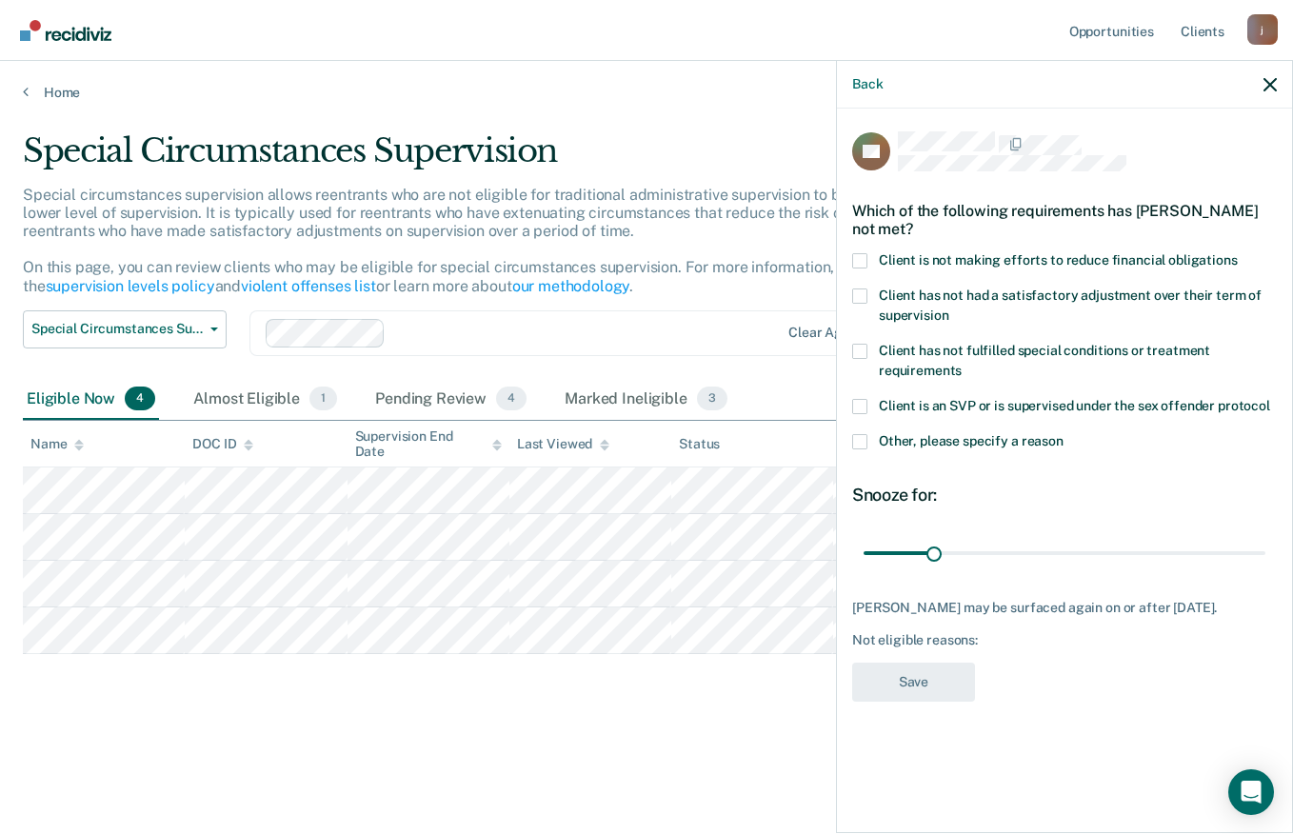
click at [860, 259] on span at bounding box center [859, 260] width 15 height 15
click at [1238, 253] on input "Client is not making efforts to reduce financial obligations" at bounding box center [1238, 253] width 0 height 0
click at [920, 688] on button "Save" at bounding box center [913, 682] width 123 height 39
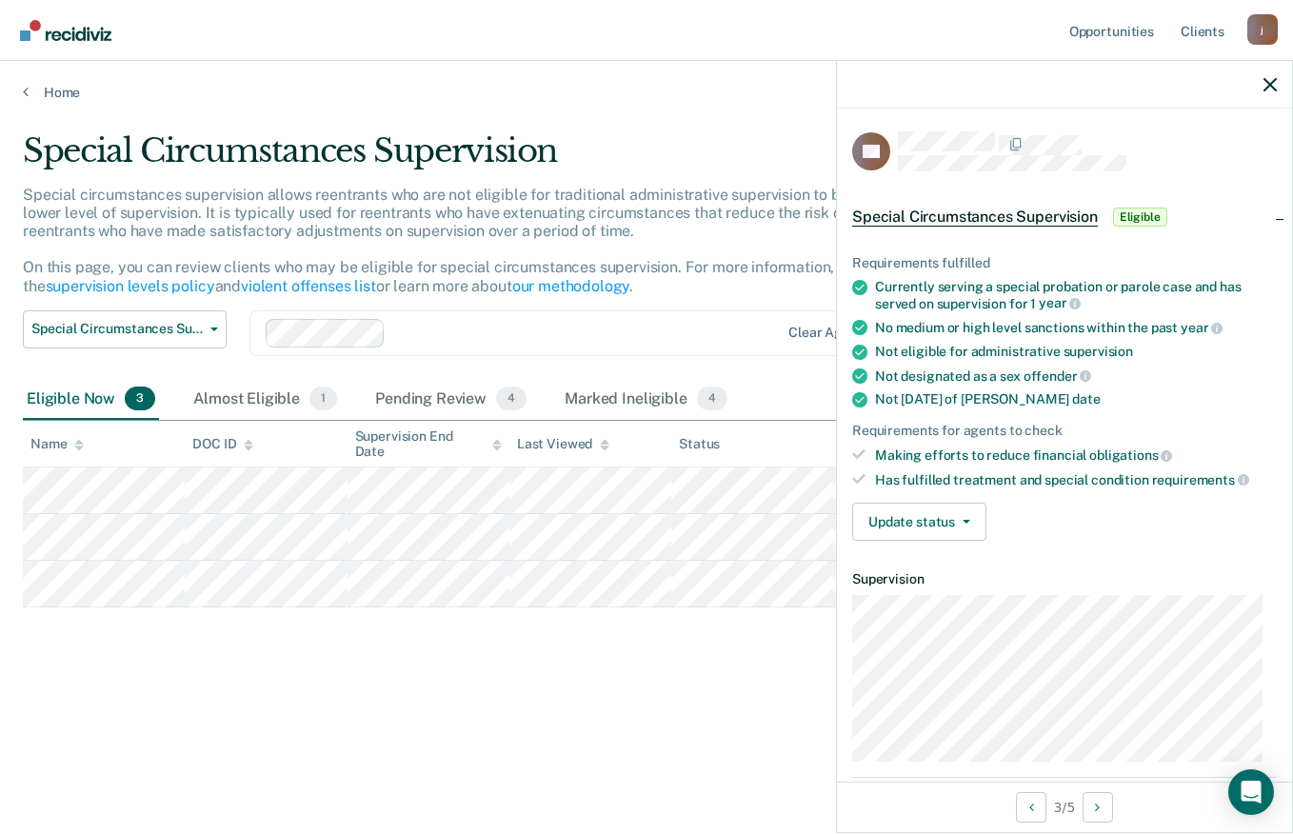
click at [1148, 216] on span "Eligible" at bounding box center [1140, 217] width 54 height 19
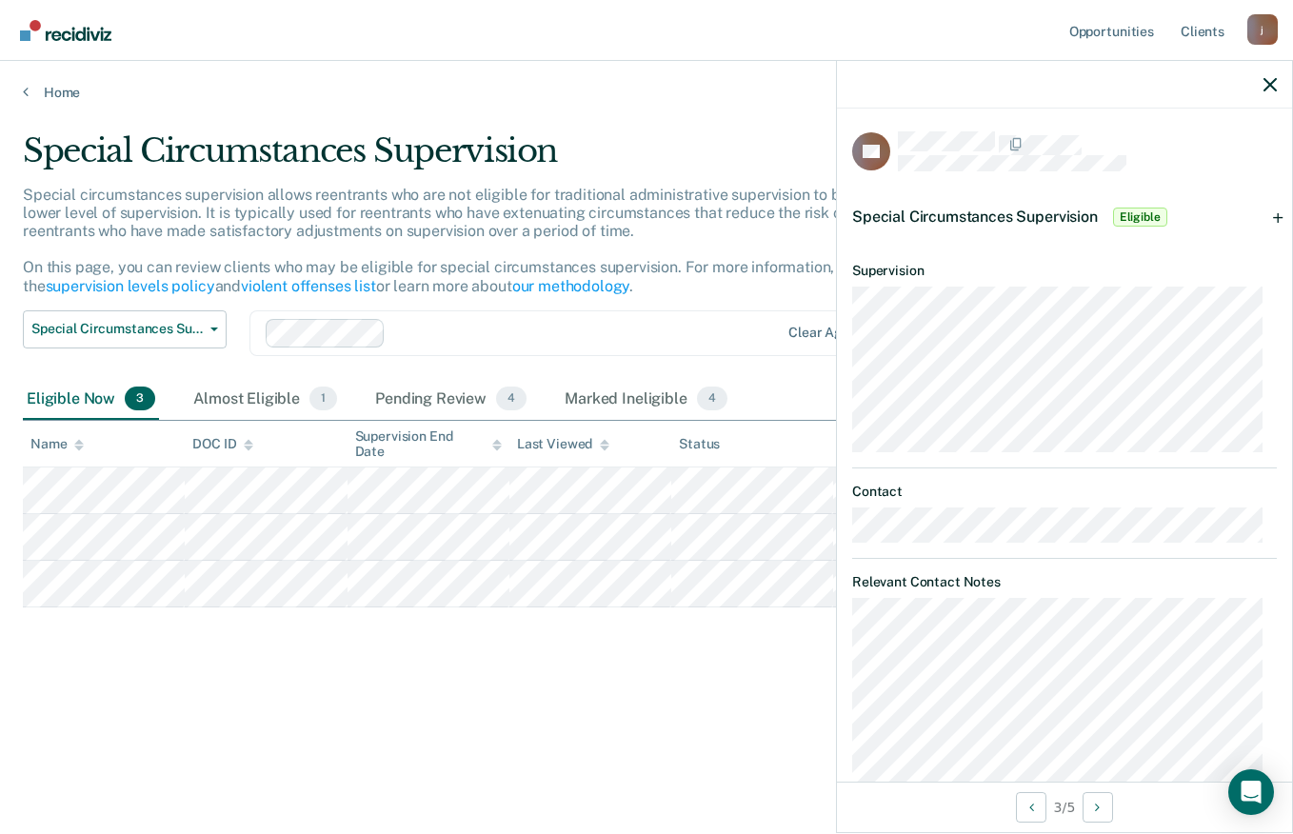
click at [1152, 217] on span "Eligible" at bounding box center [1140, 217] width 54 height 19
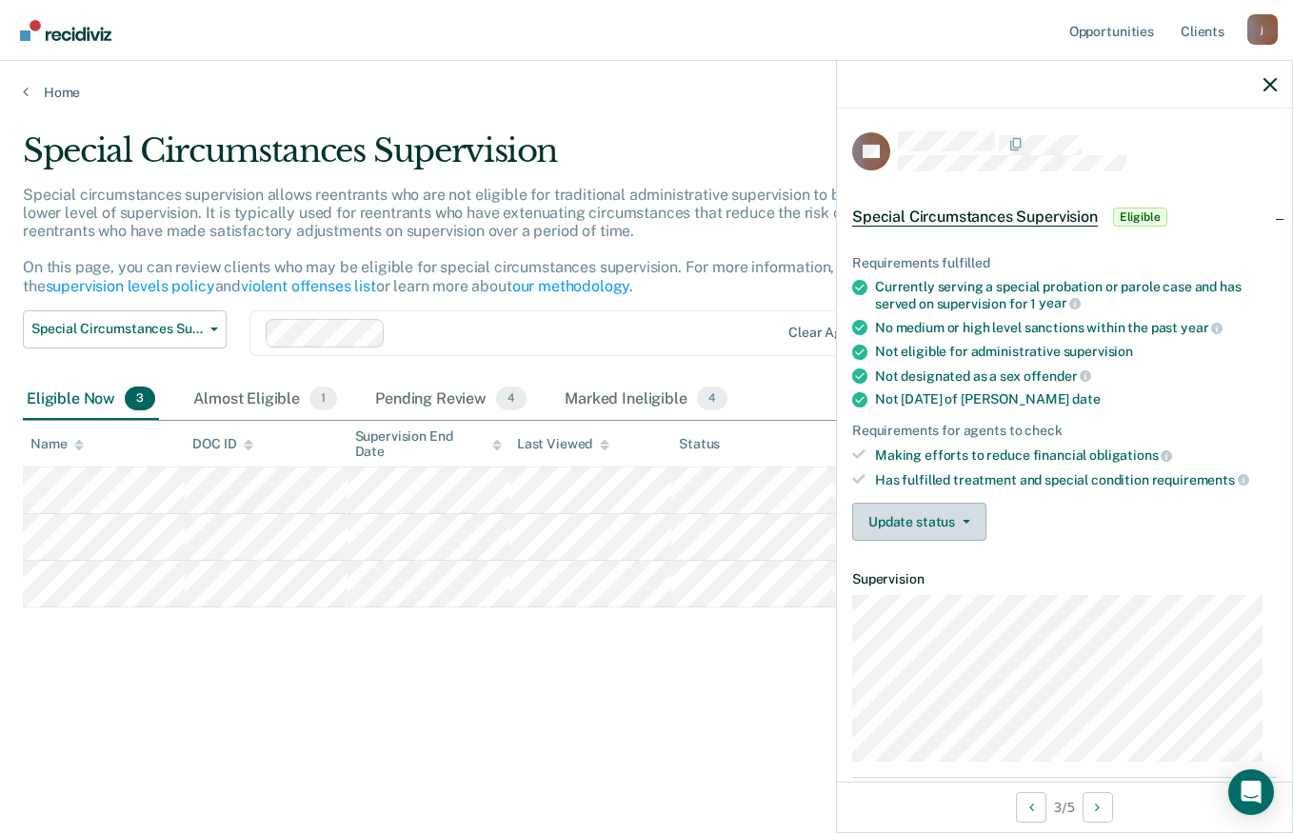
click at [961, 516] on button "Update status" at bounding box center [919, 522] width 134 height 38
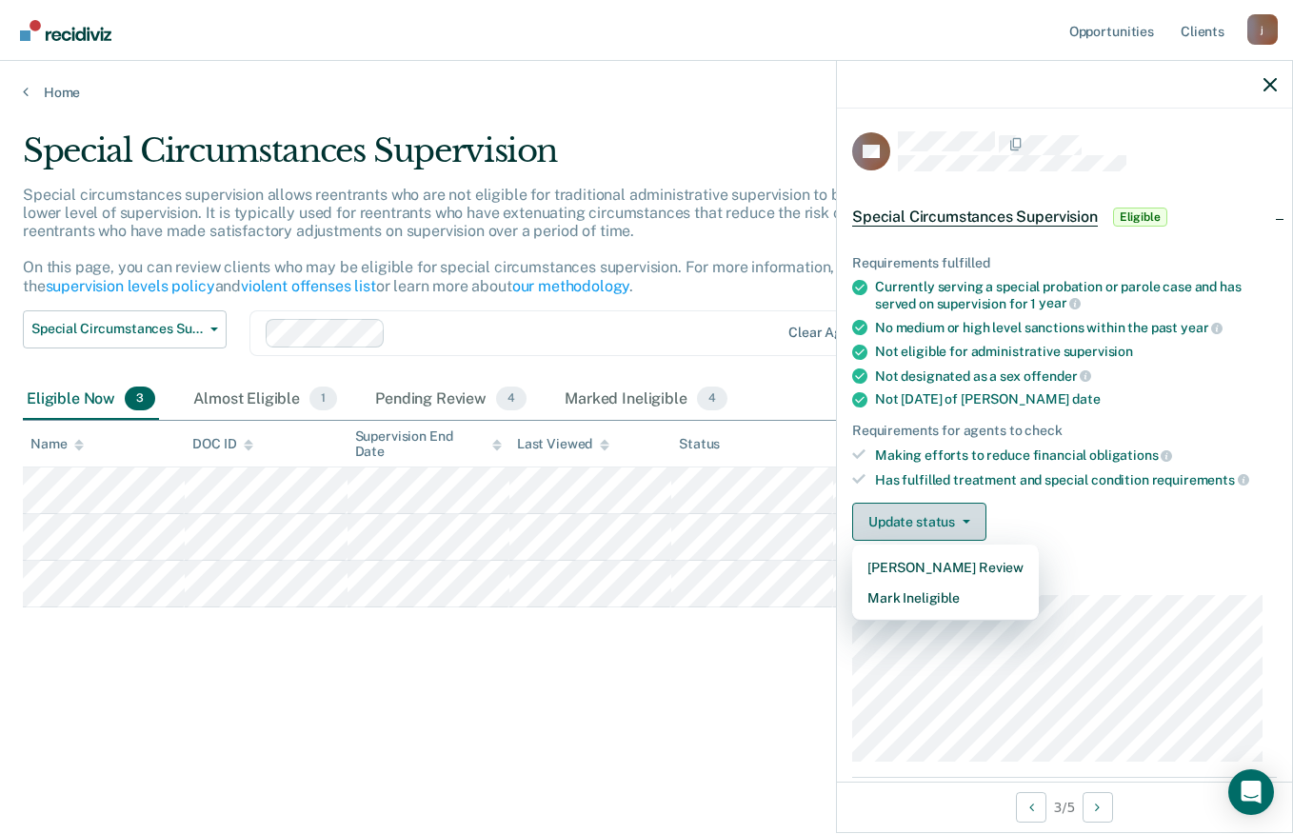
click at [944, 599] on button "Mark Ineligible" at bounding box center [945, 598] width 187 height 30
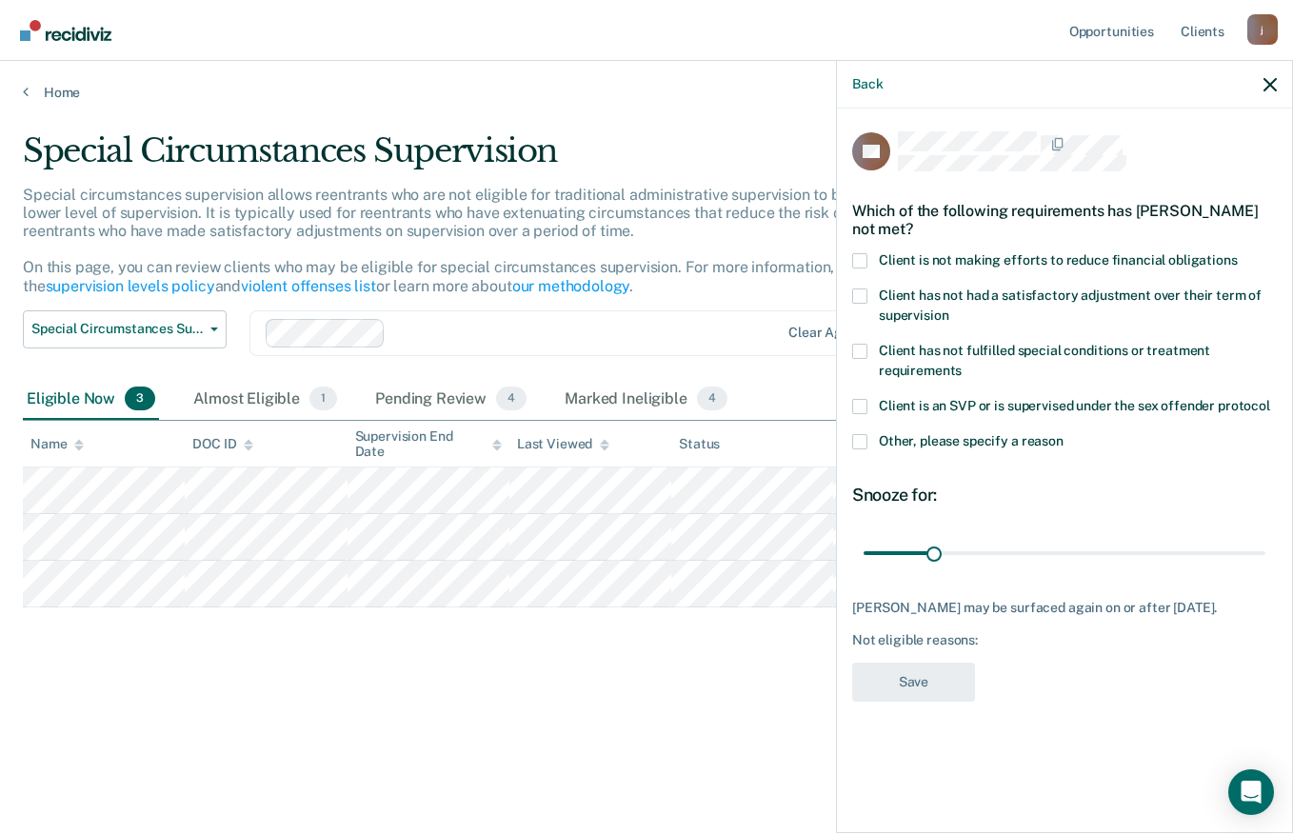
click at [864, 354] on span at bounding box center [859, 351] width 15 height 15
click at [962, 364] on input "Client has not fulfilled special conditions or treatment requirements" at bounding box center [962, 364] width 0 height 0
click at [928, 702] on button "Save" at bounding box center [913, 682] width 123 height 39
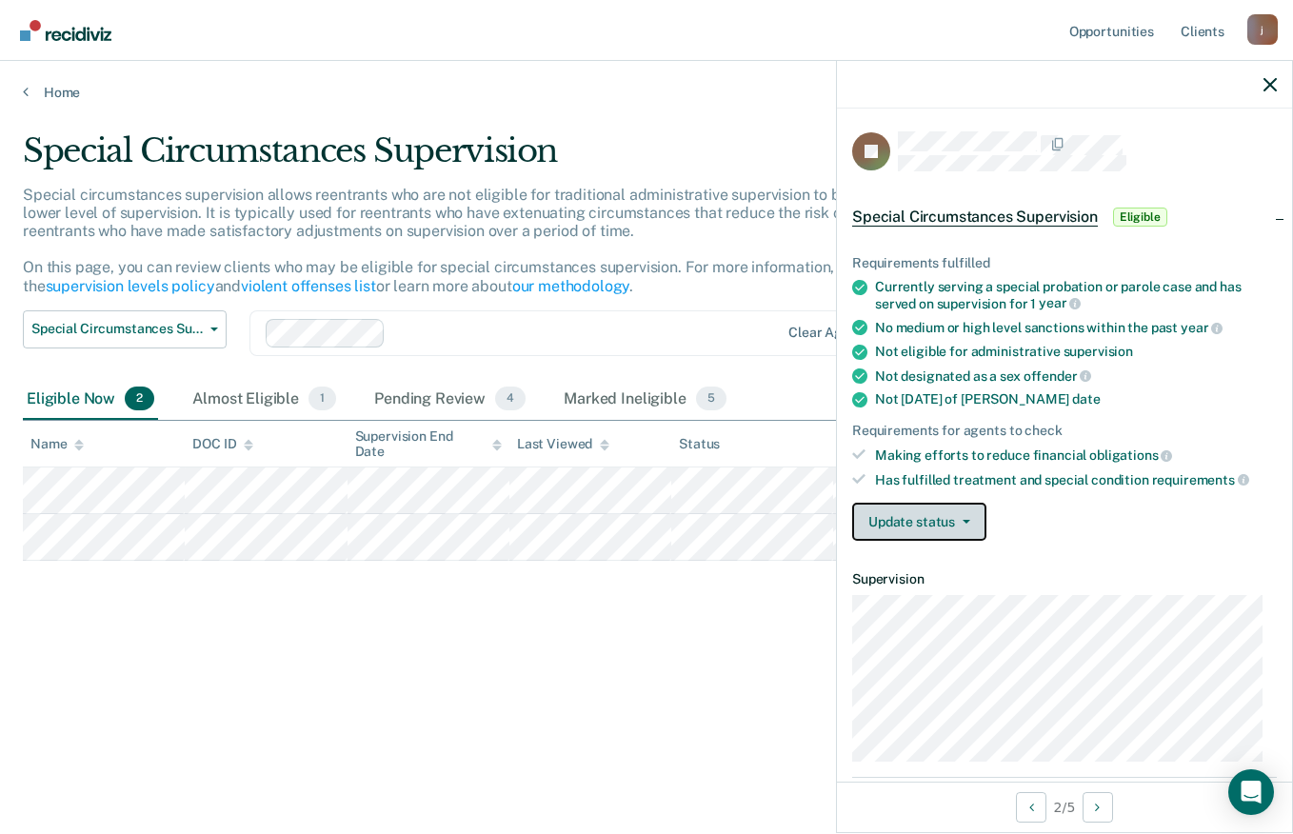
click at [963, 520] on icon "button" at bounding box center [967, 522] width 8 height 4
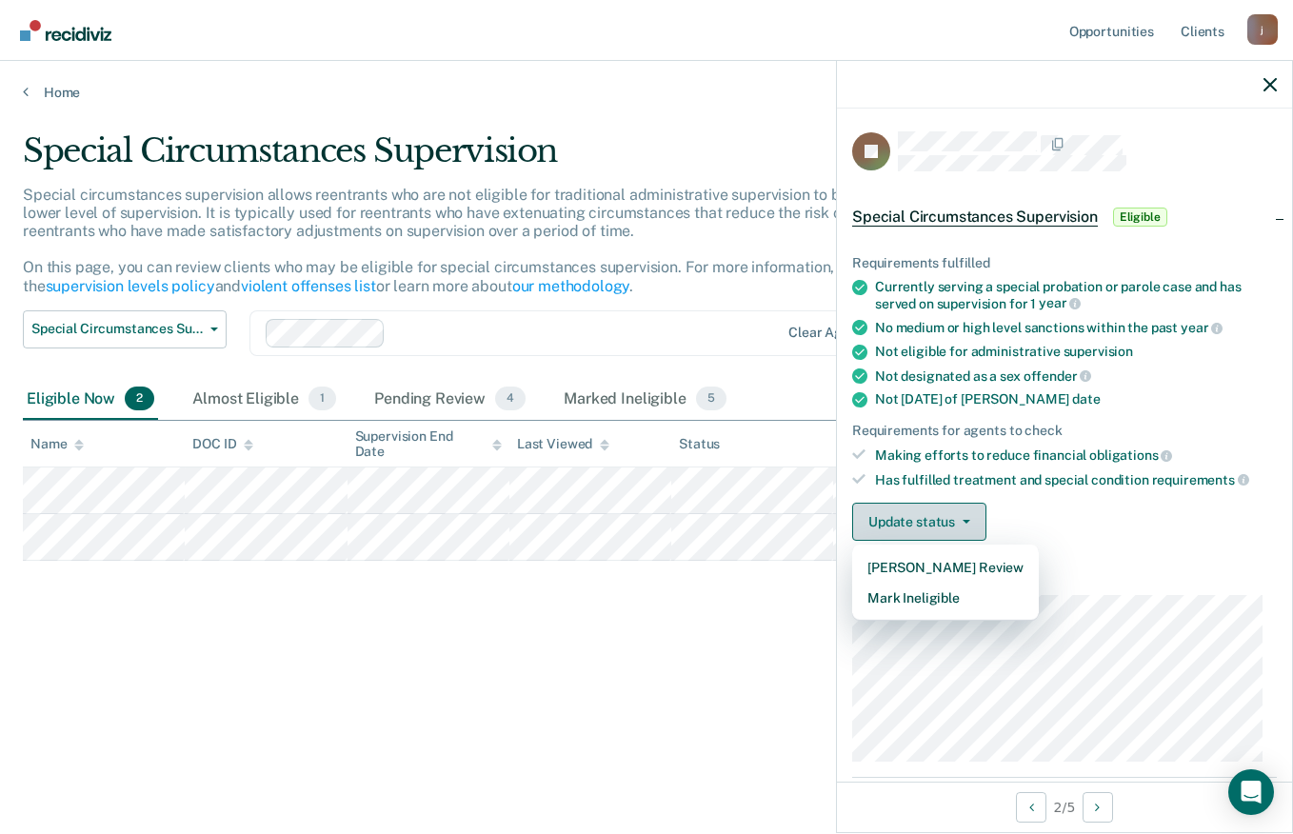
click at [959, 598] on button "Mark Ineligible" at bounding box center [945, 598] width 187 height 30
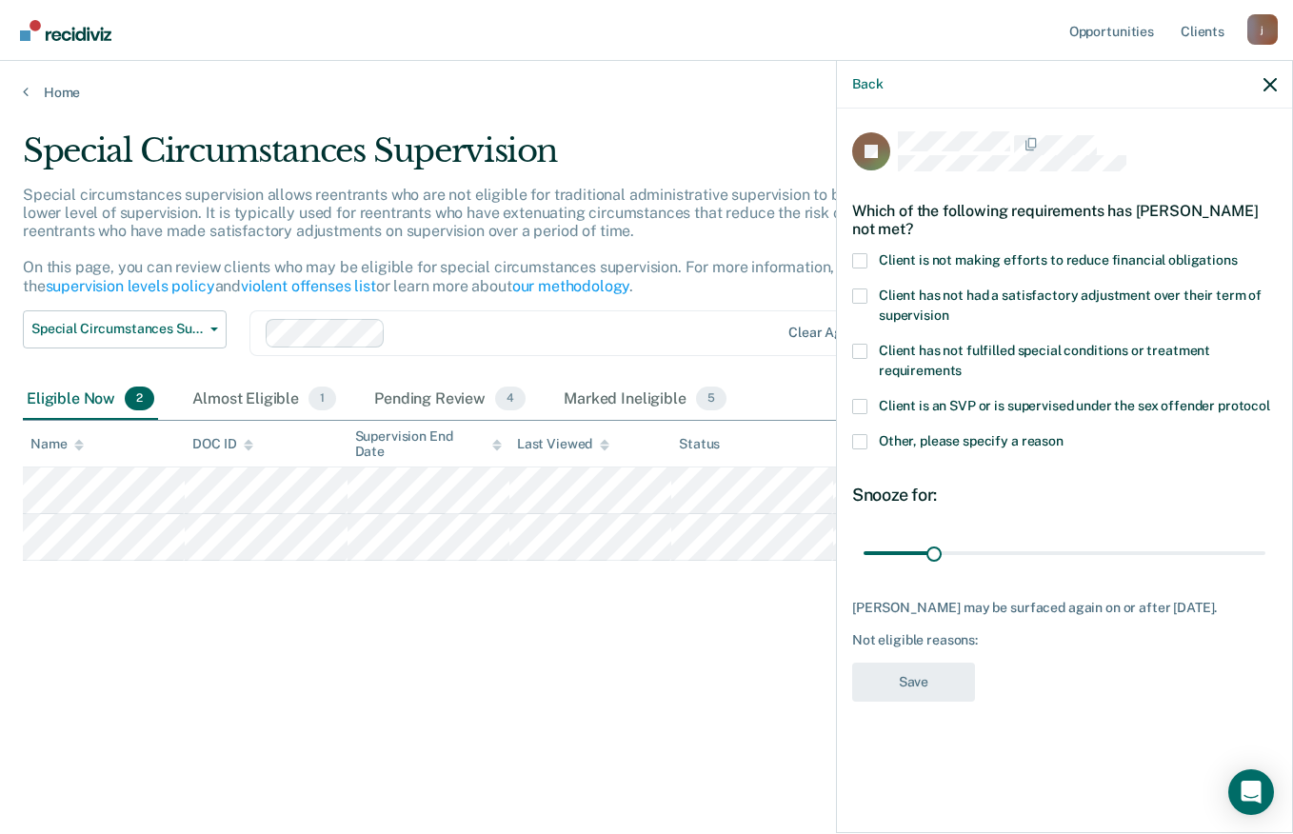
click at [861, 253] on span at bounding box center [859, 260] width 15 height 15
click at [1238, 253] on input "Client is not making efforts to reduce financial obligations" at bounding box center [1238, 253] width 0 height 0
click at [923, 688] on button "Save" at bounding box center [913, 682] width 123 height 39
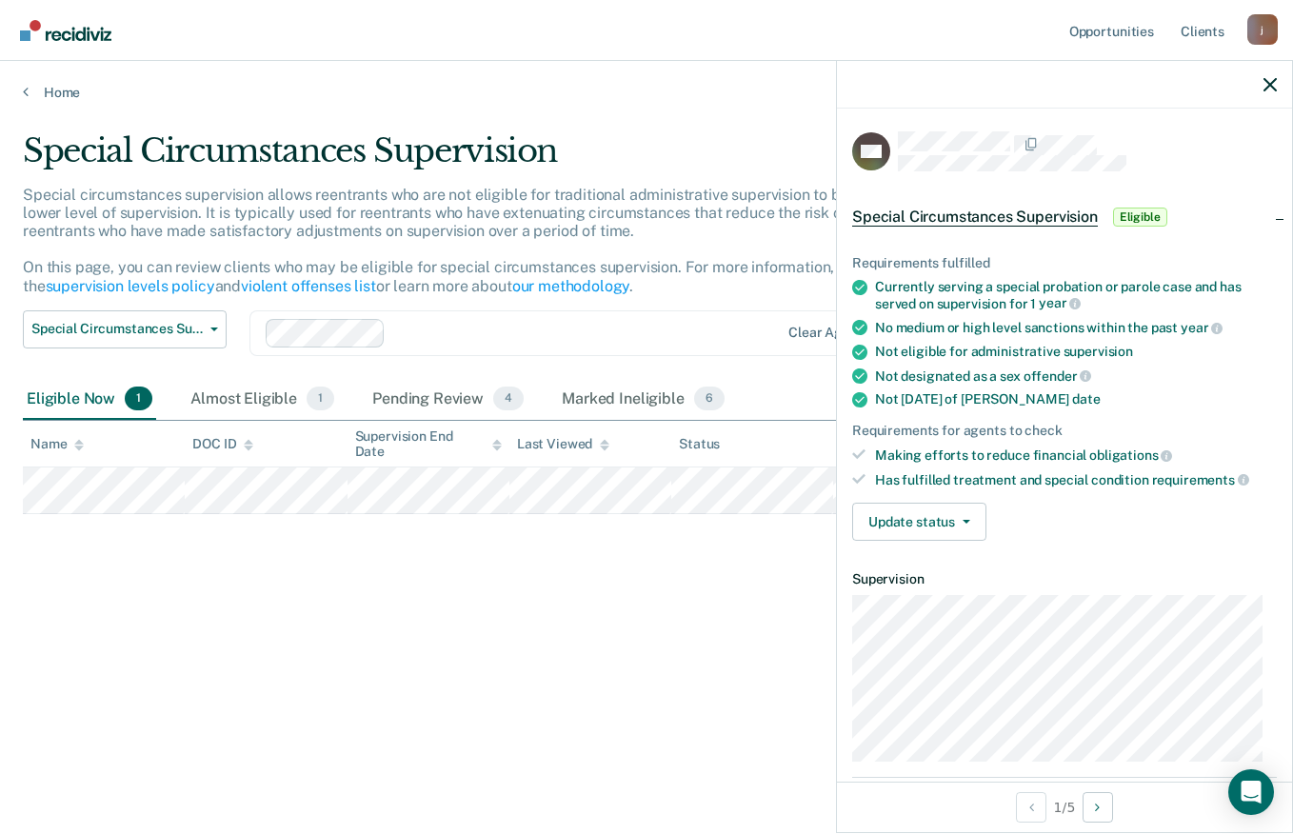
click at [1149, 216] on span "Eligible" at bounding box center [1140, 217] width 54 height 19
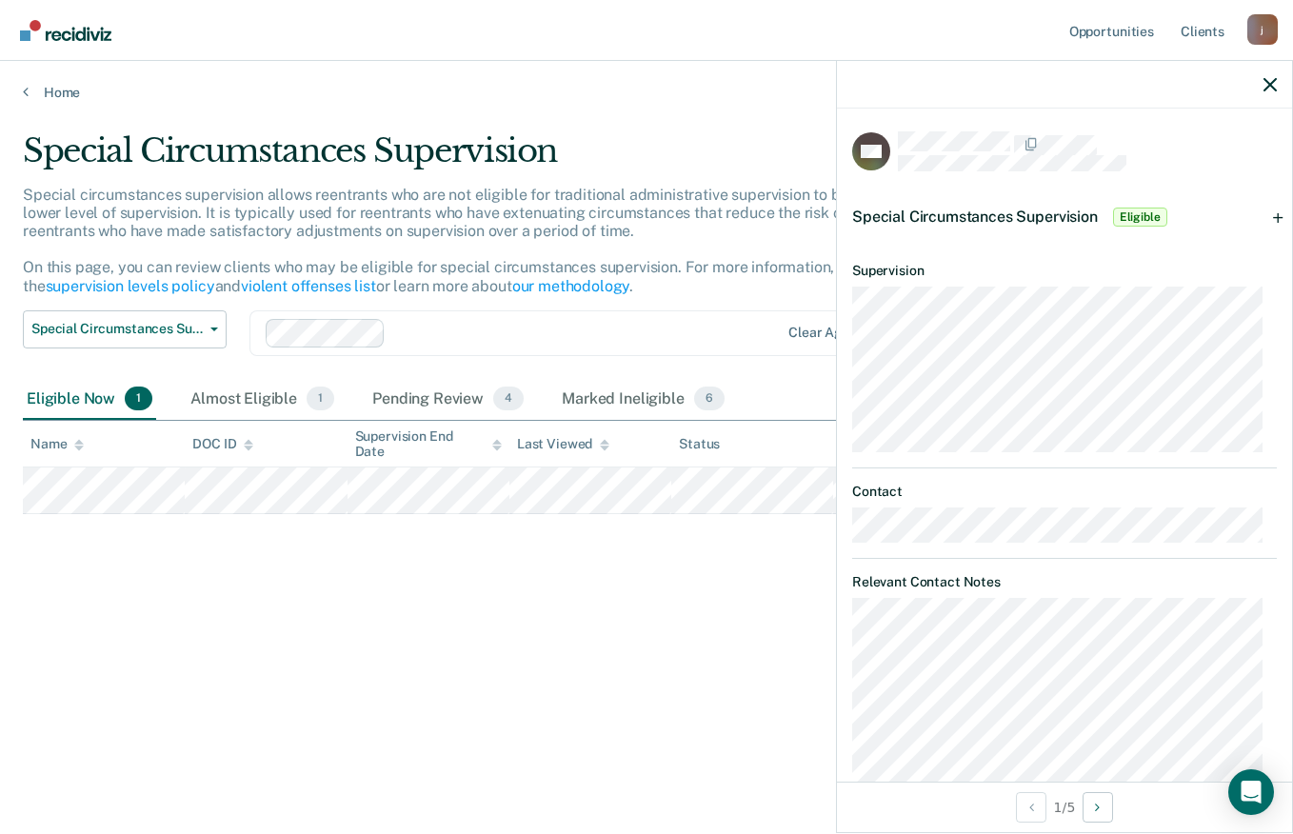
click at [1251, 488] on dt "Contact" at bounding box center [1064, 492] width 425 height 16
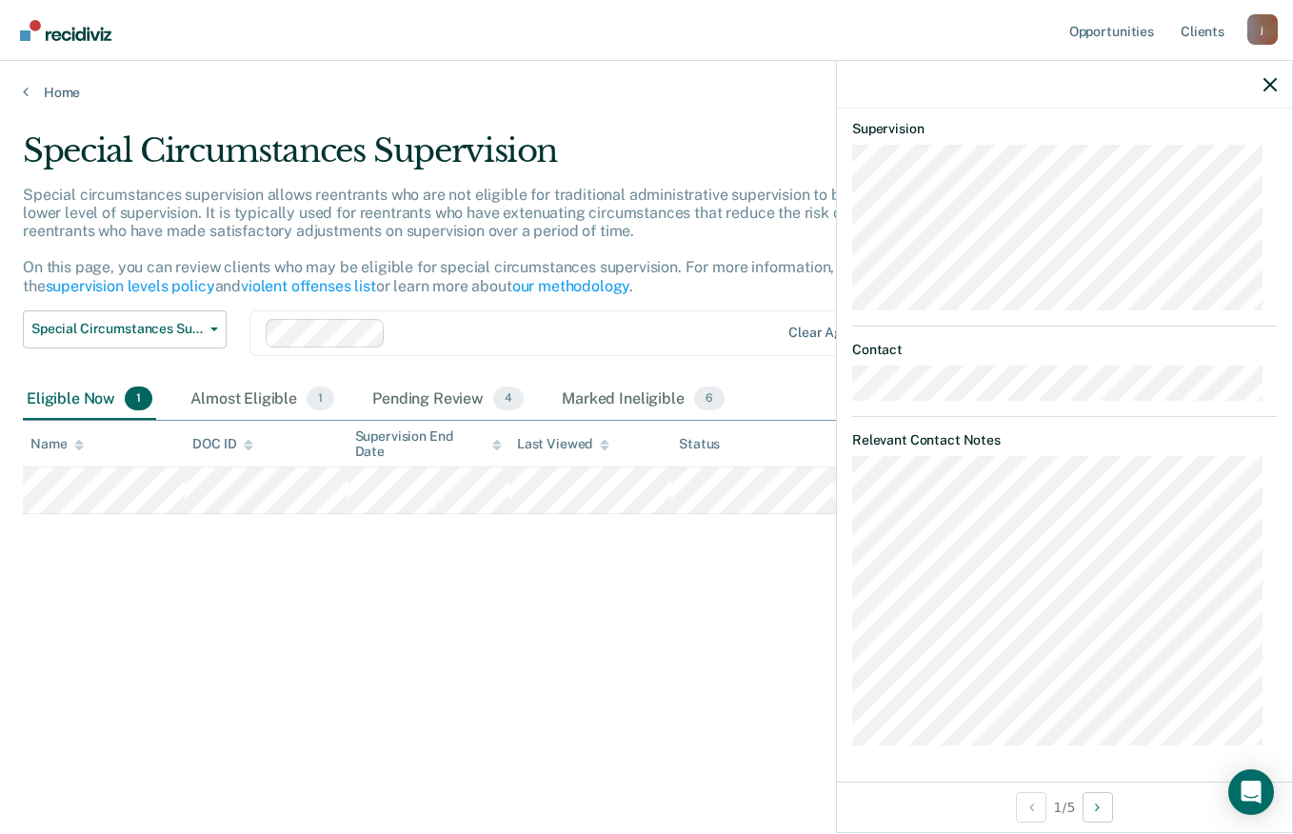
click at [1264, 86] on icon "button" at bounding box center [1270, 84] width 13 height 13
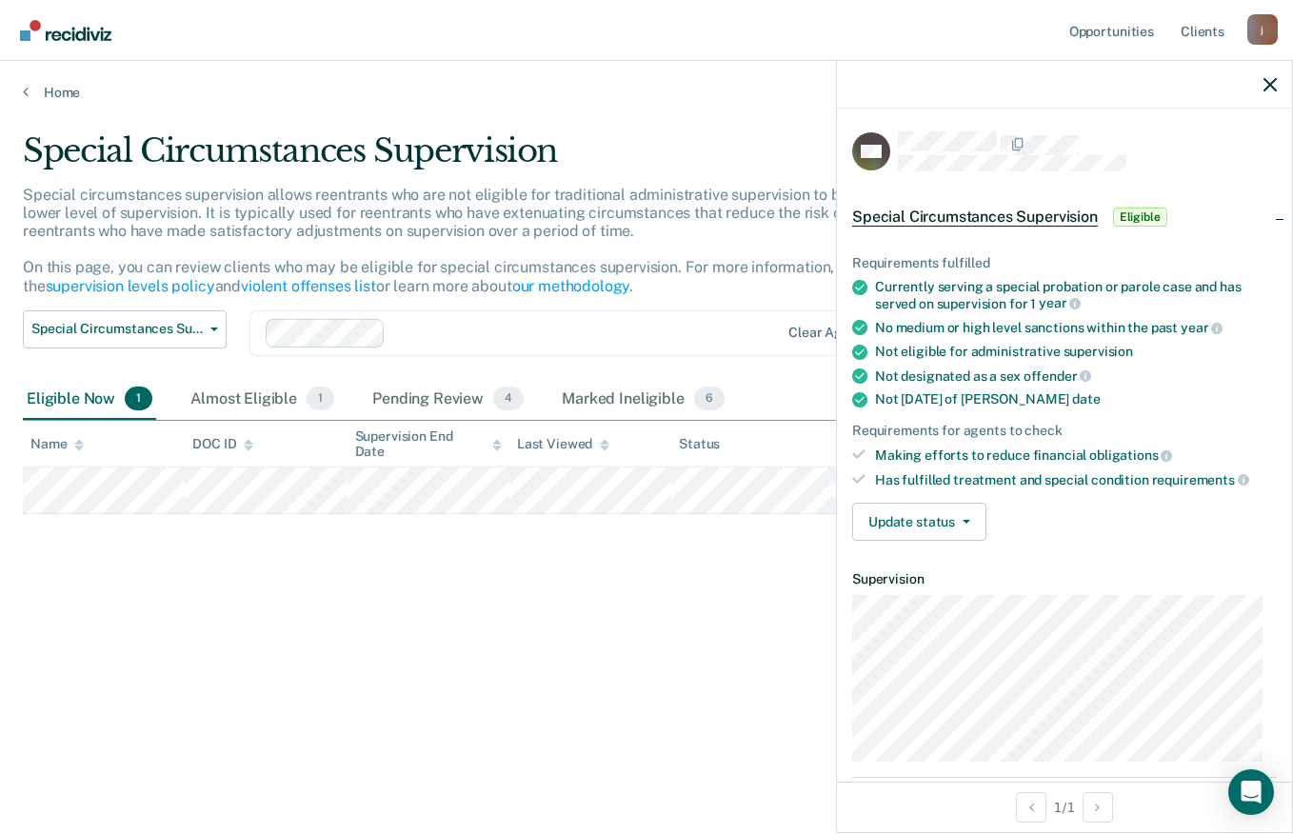
click at [1160, 218] on span "Eligible" at bounding box center [1140, 217] width 54 height 19
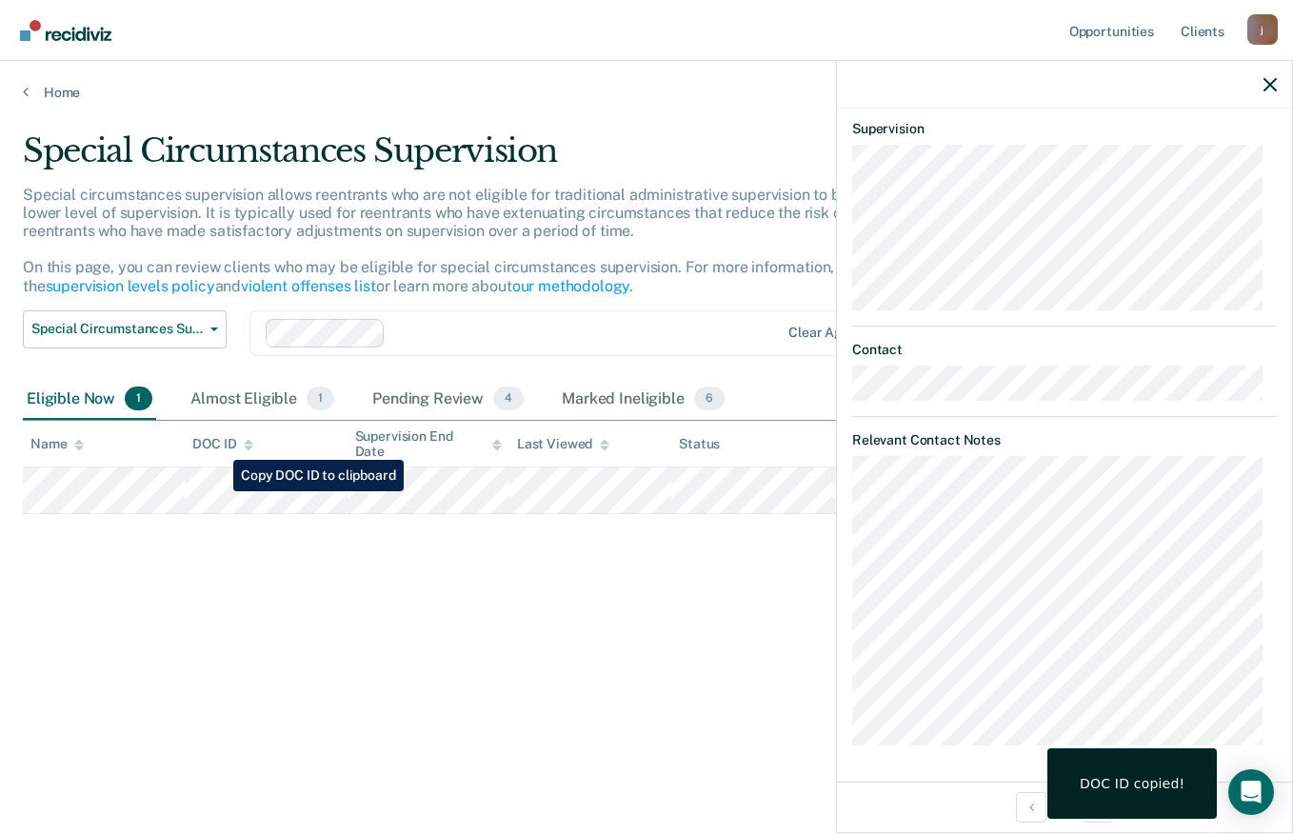
click at [235, 613] on div "Special Circumstances Supervision Special circumstances supervision allows reen…" at bounding box center [647, 411] width 1248 height 560
click at [442, 673] on div "Special Circumstances Supervision Special circumstances supervision allows reen…" at bounding box center [647, 411] width 1248 height 560
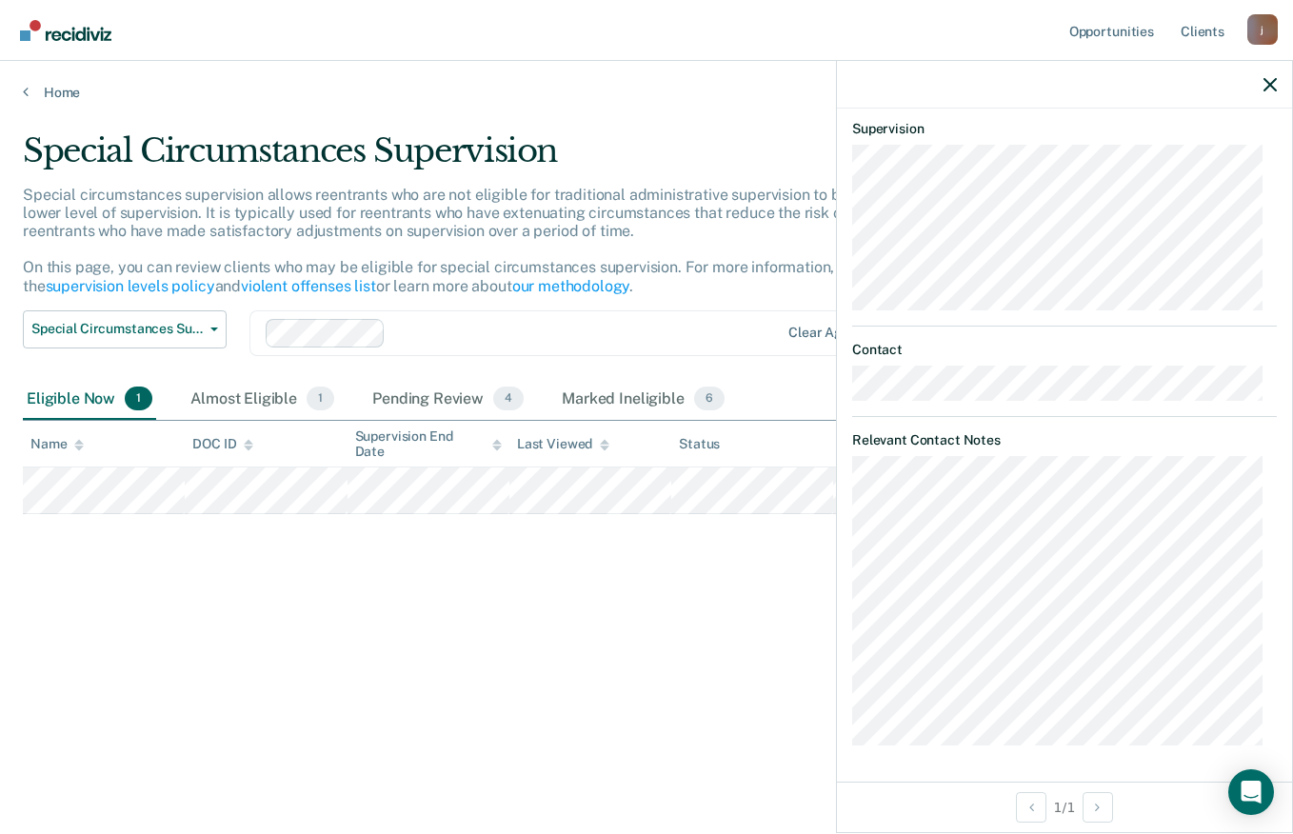
scroll to position [0, 0]
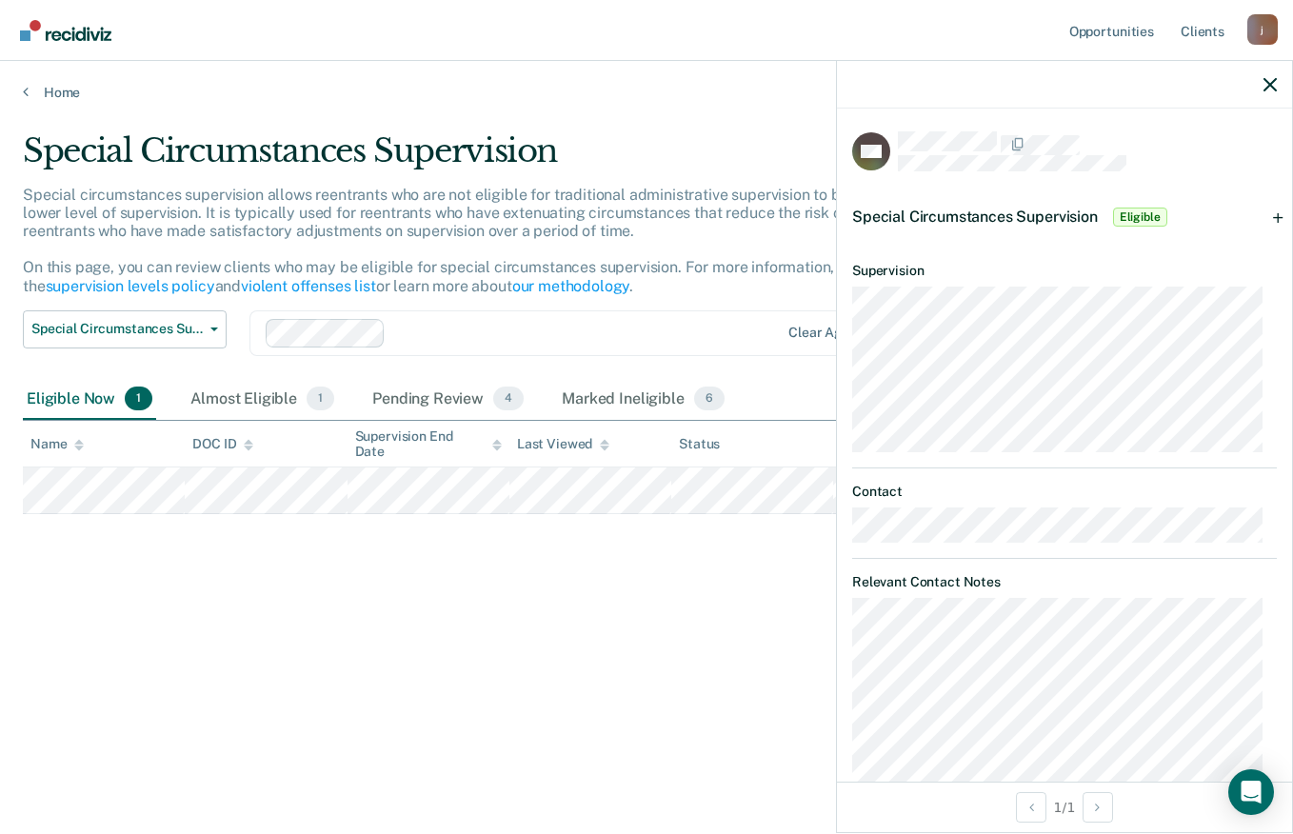
click at [1267, 206] on div "Special Circumstances Supervision Eligible" at bounding box center [1064, 217] width 455 height 61
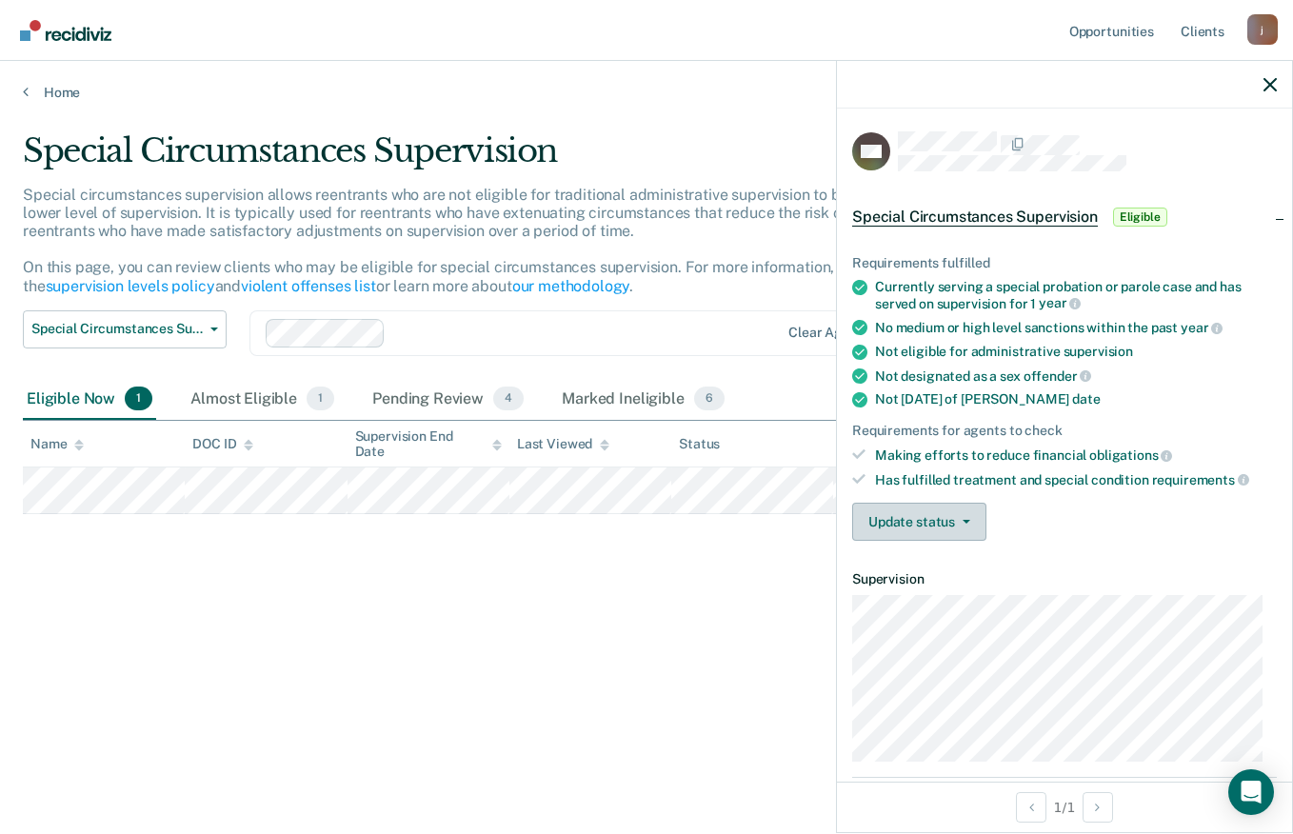
click at [965, 520] on icon "button" at bounding box center [967, 522] width 8 height 4
click at [743, 651] on div "Special Circumstances Supervision Special circumstances supervision allows reen…" at bounding box center [647, 411] width 1248 height 560
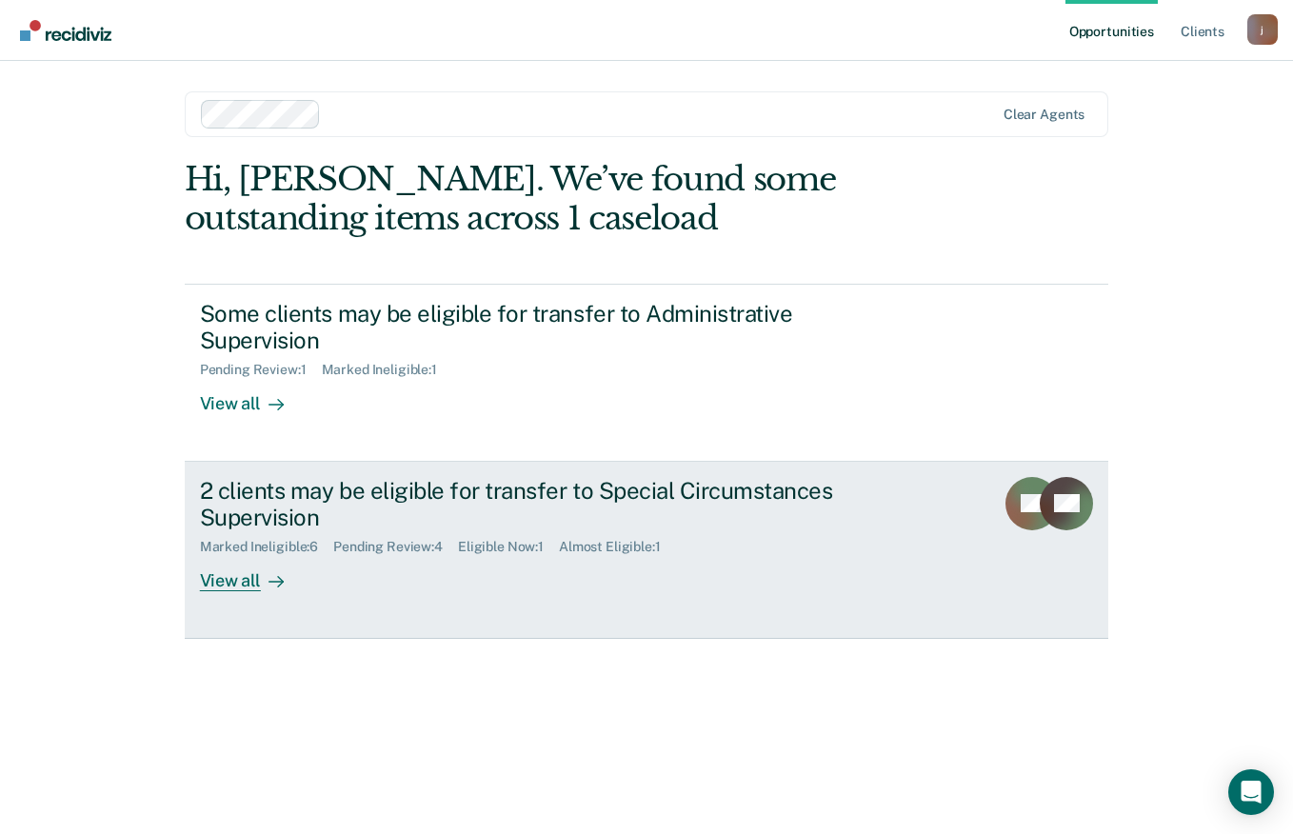
click at [226, 596] on link "2 clients may be eligible for transfer to Special Circumstances Supervision Mar…" at bounding box center [647, 550] width 925 height 177
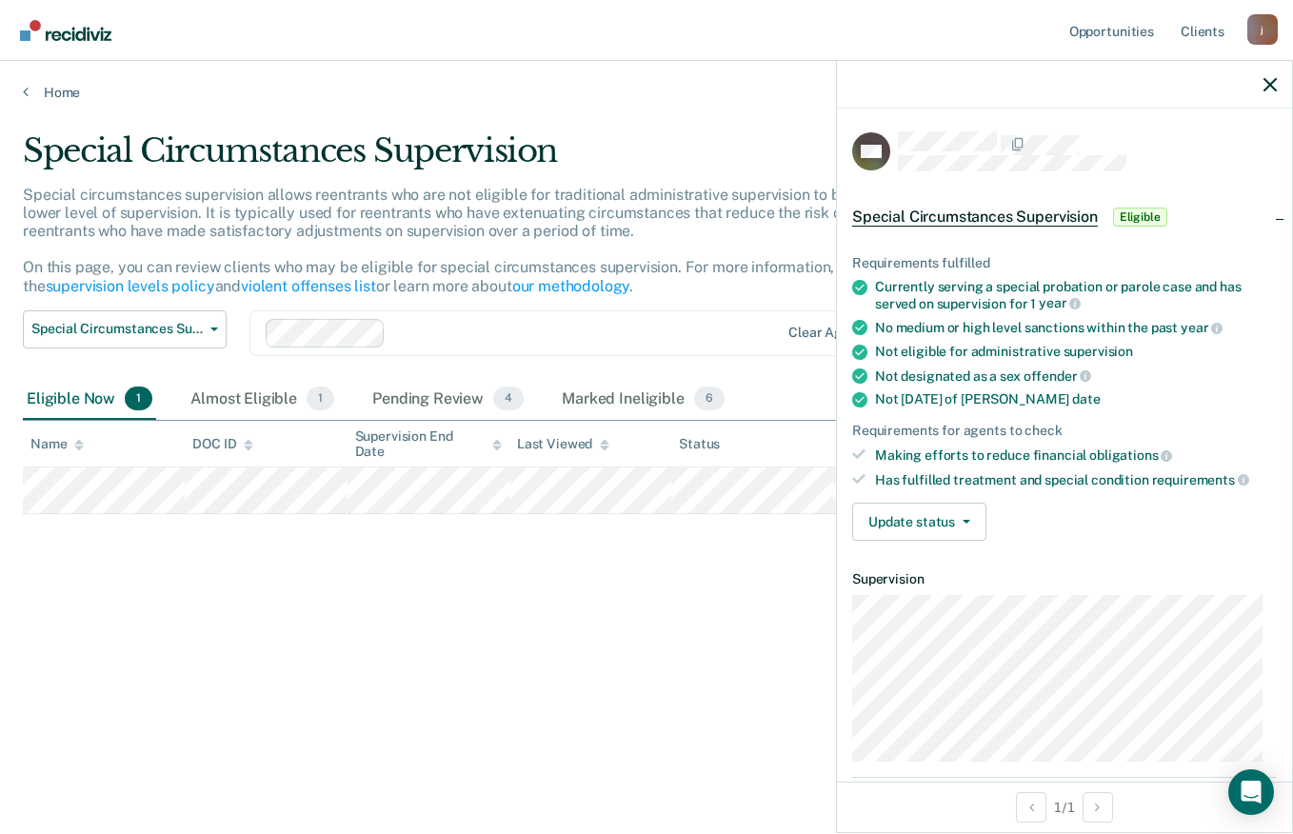
click at [992, 557] on article "WD Special Circumstances Supervision Eligible Requirements fulfilled Currently …" at bounding box center [1064, 664] width 425 height 1066
click at [965, 520] on icon "button" at bounding box center [967, 522] width 8 height 4
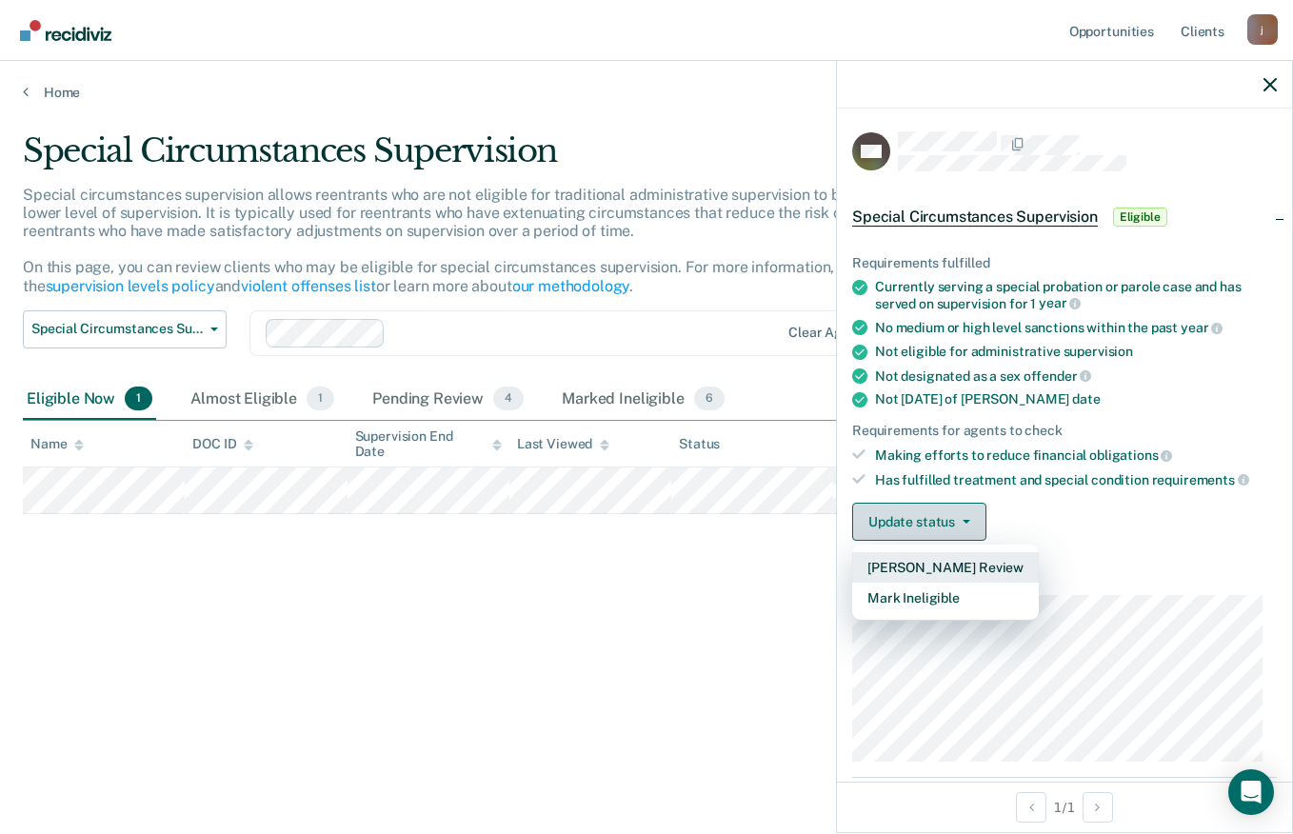
click at [972, 562] on button "[PERSON_NAME] Review" at bounding box center [945, 567] width 187 height 30
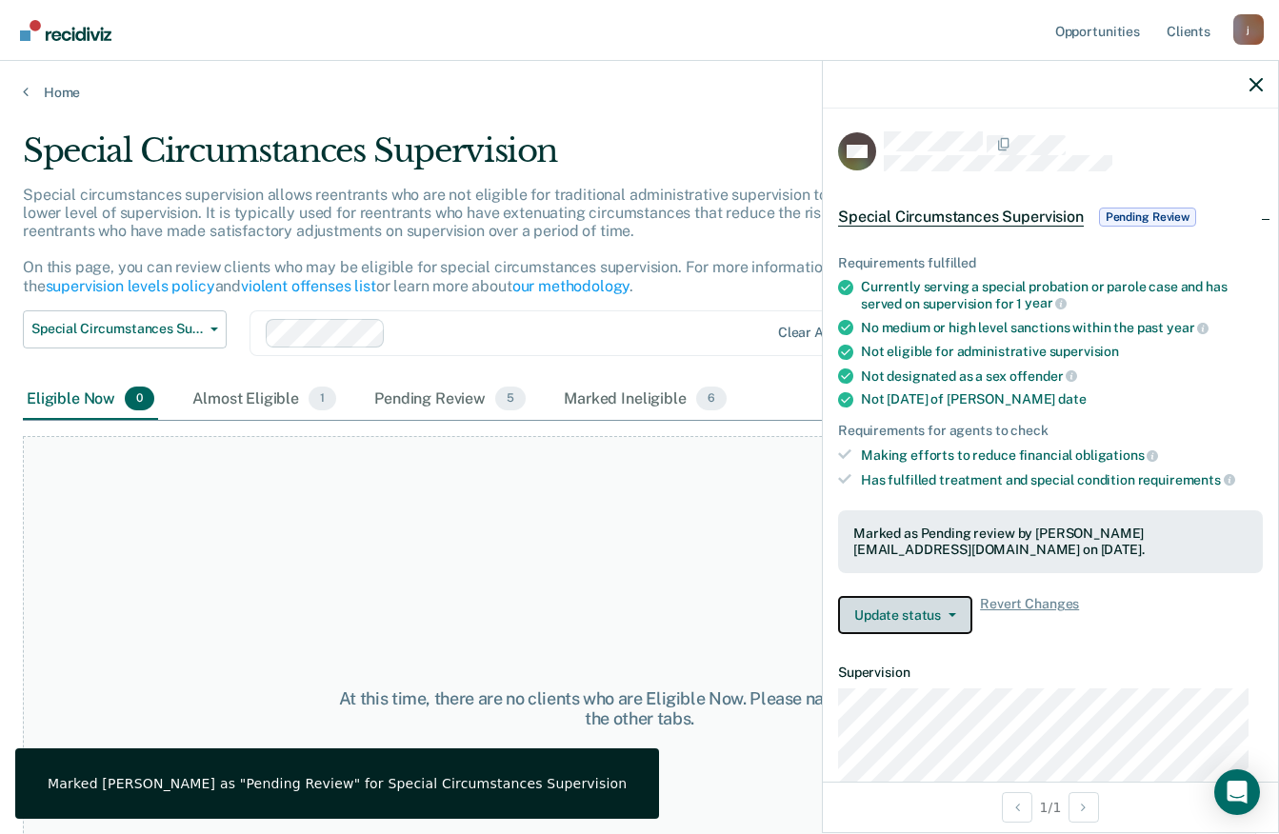
click at [949, 613] on icon "button" at bounding box center [953, 615] width 8 height 4
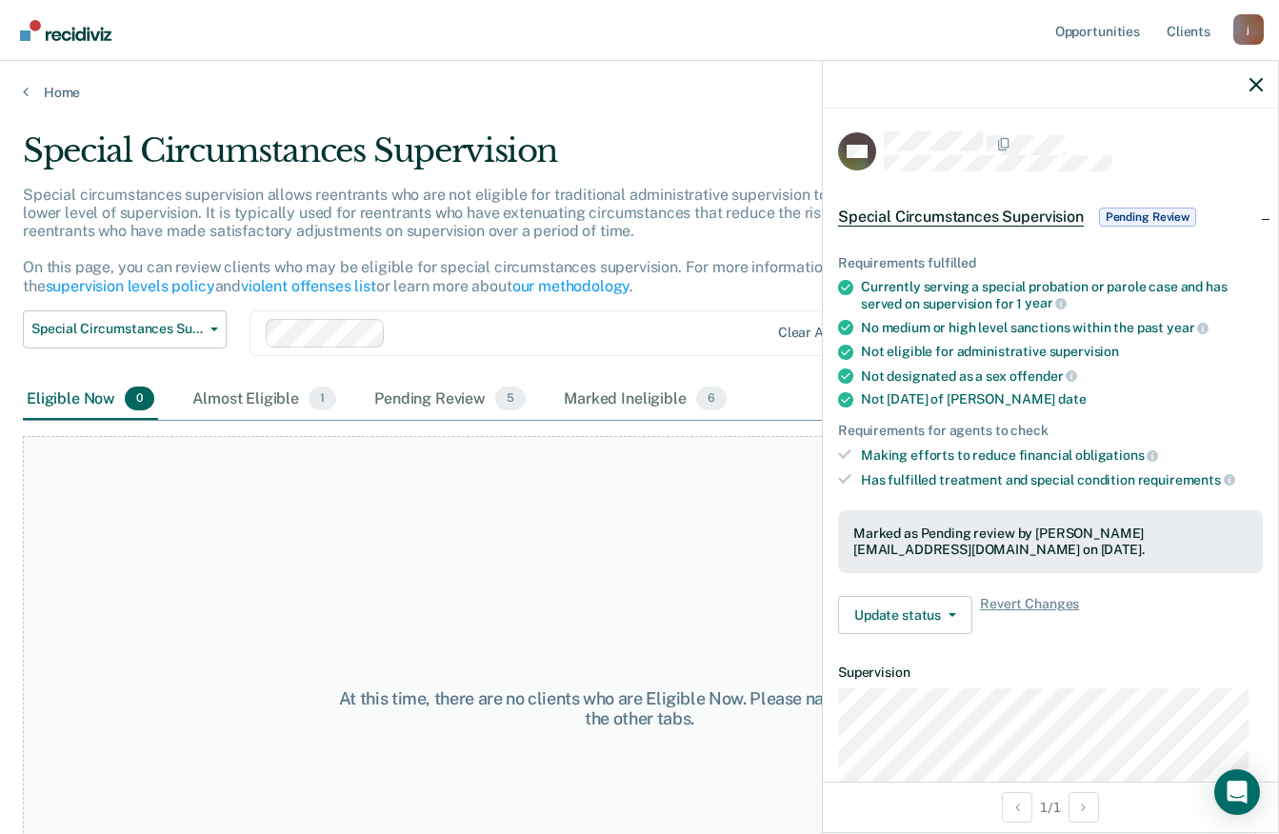
click at [168, 614] on div "At this time, there are no clients who are Eligible Now. Please navigate to one…" at bounding box center [639, 708] width 1233 height 545
click at [95, 536] on div "At this time, there are no clients who are Eligible Now. Please navigate to one…" at bounding box center [639, 708] width 1233 height 545
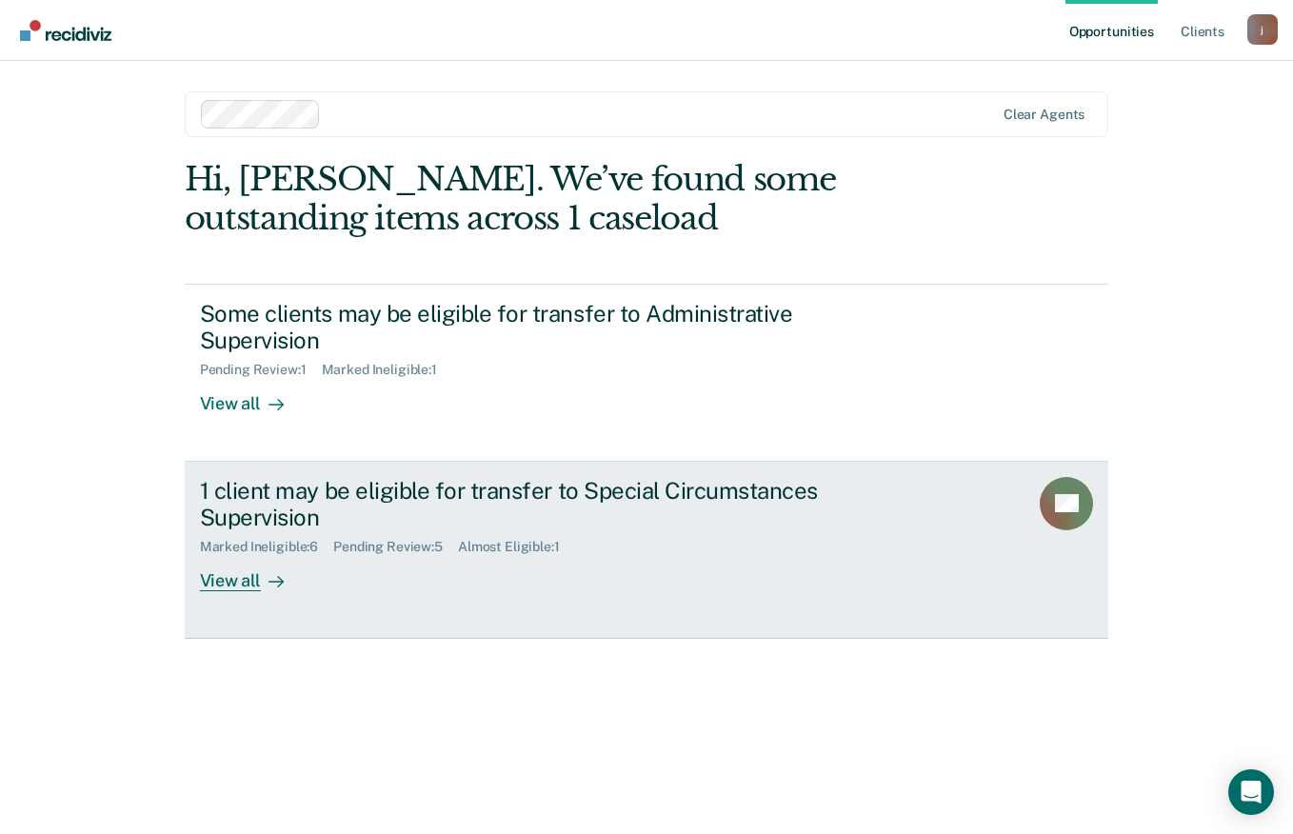
click at [224, 587] on div "View all" at bounding box center [253, 573] width 107 height 37
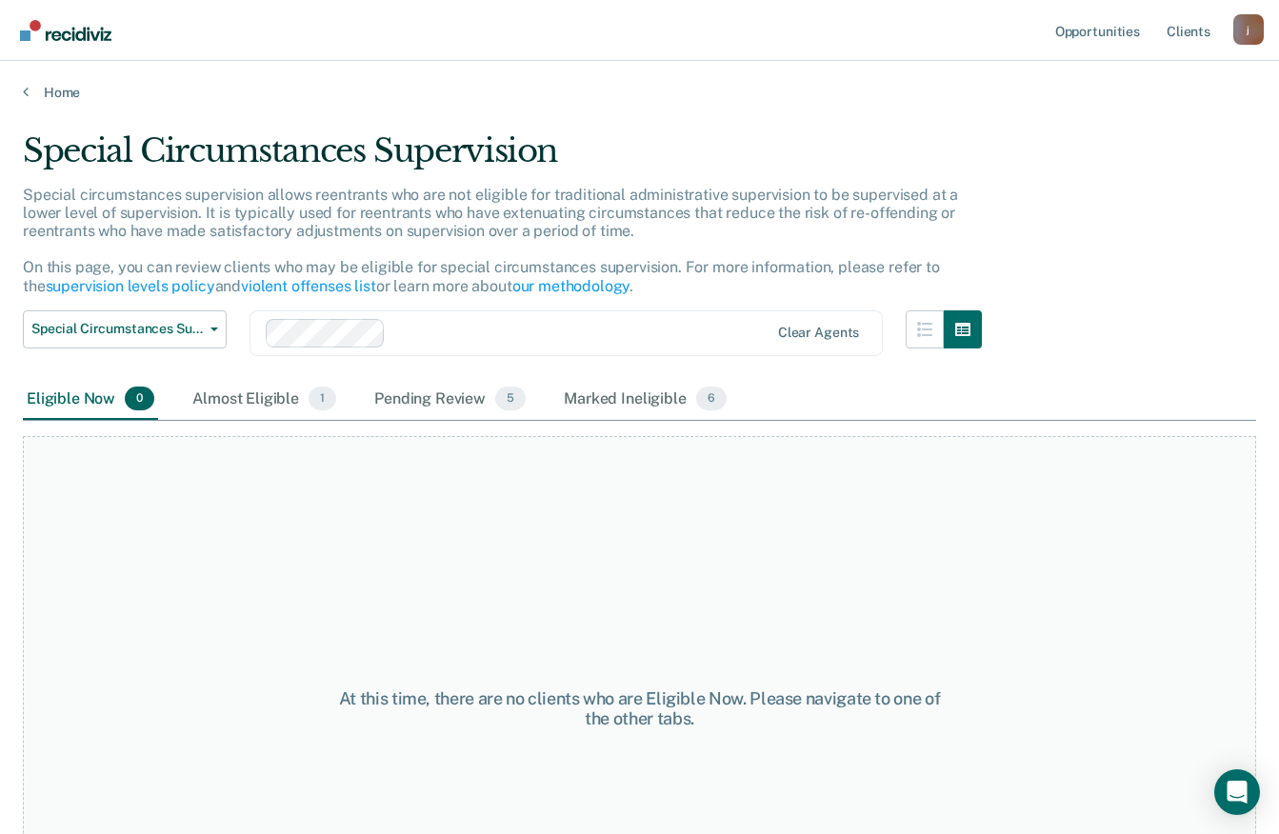
click at [50, 408] on div "Eligible Now 0" at bounding box center [90, 400] width 135 height 42
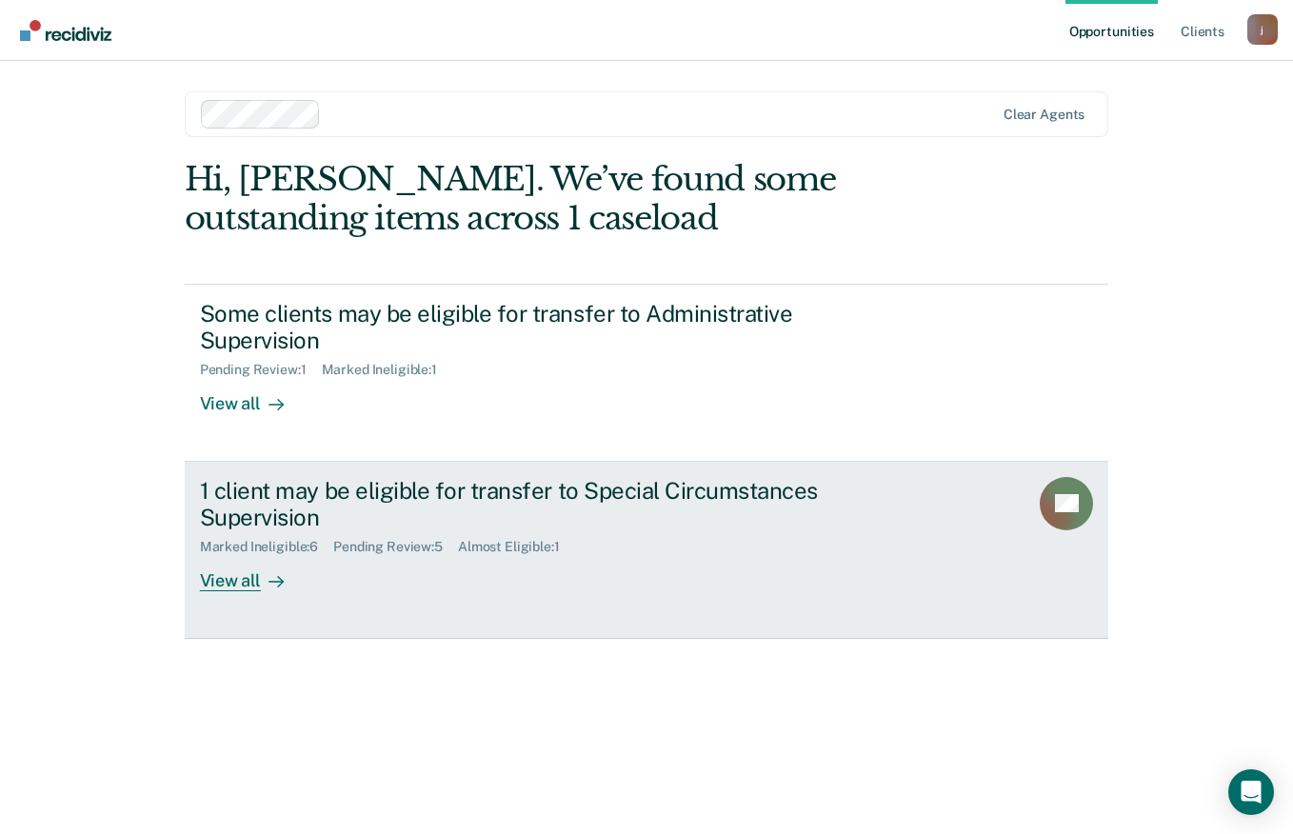
click at [228, 601] on link "1 client may be eligible for transfer to Special Circumstances Supervision Mark…" at bounding box center [647, 550] width 925 height 177
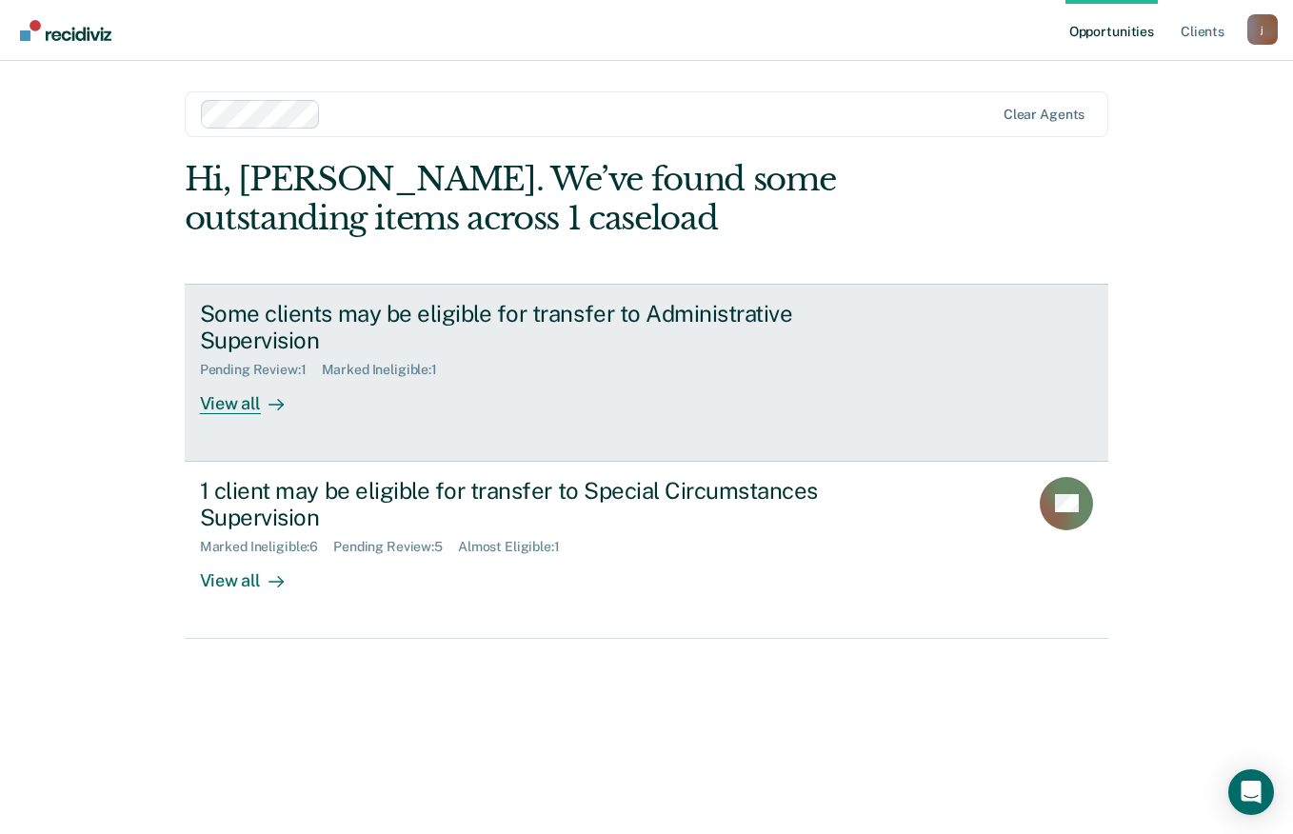
click at [223, 404] on div "View all" at bounding box center [253, 396] width 107 height 37
